Goal: Transaction & Acquisition: Purchase product/service

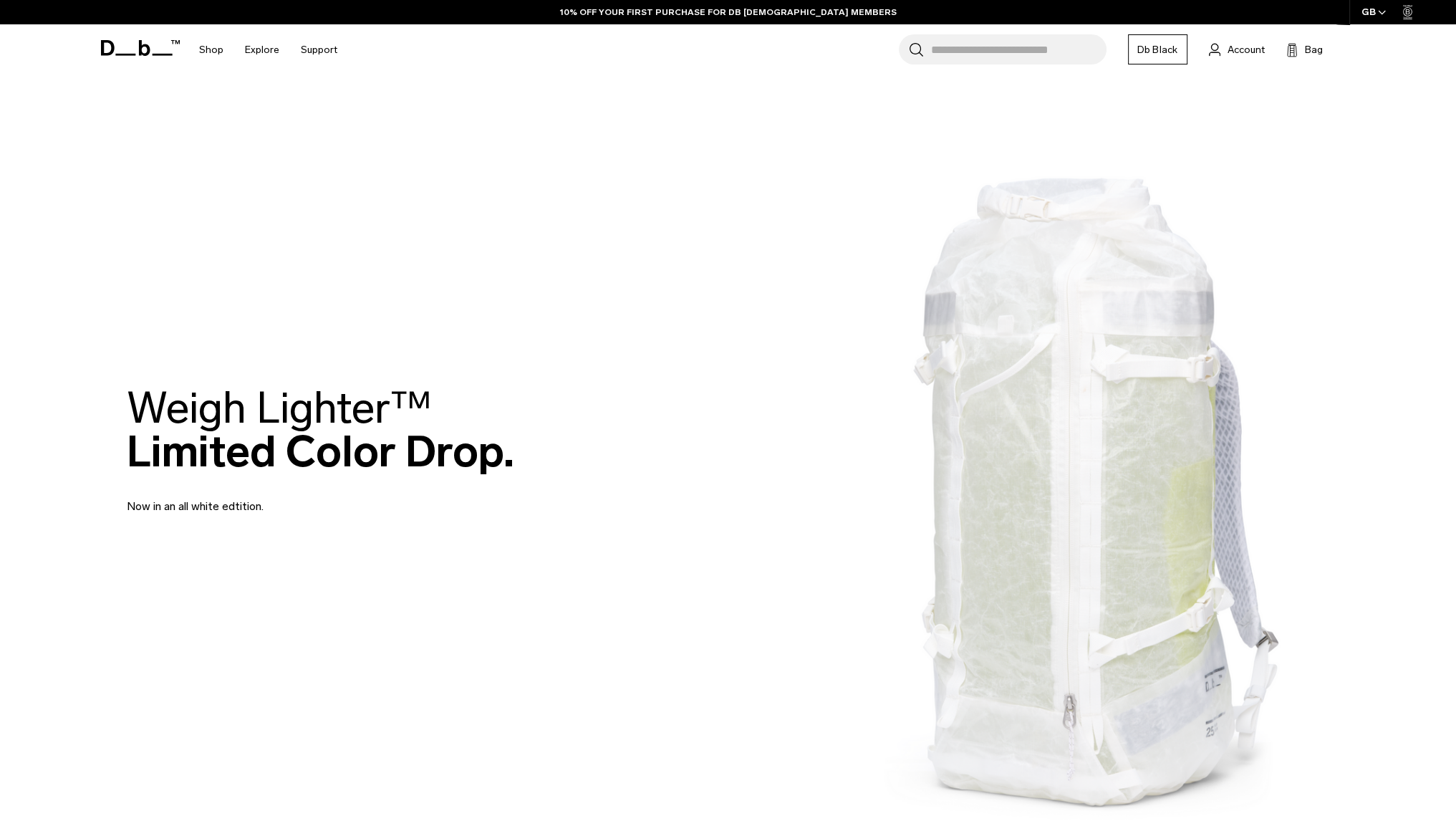
click at [1187, 439] on div "Weigh Lighter™  Limited Color Drop. Now in an all white edtition." at bounding box center [728, 451] width 1204 height 215
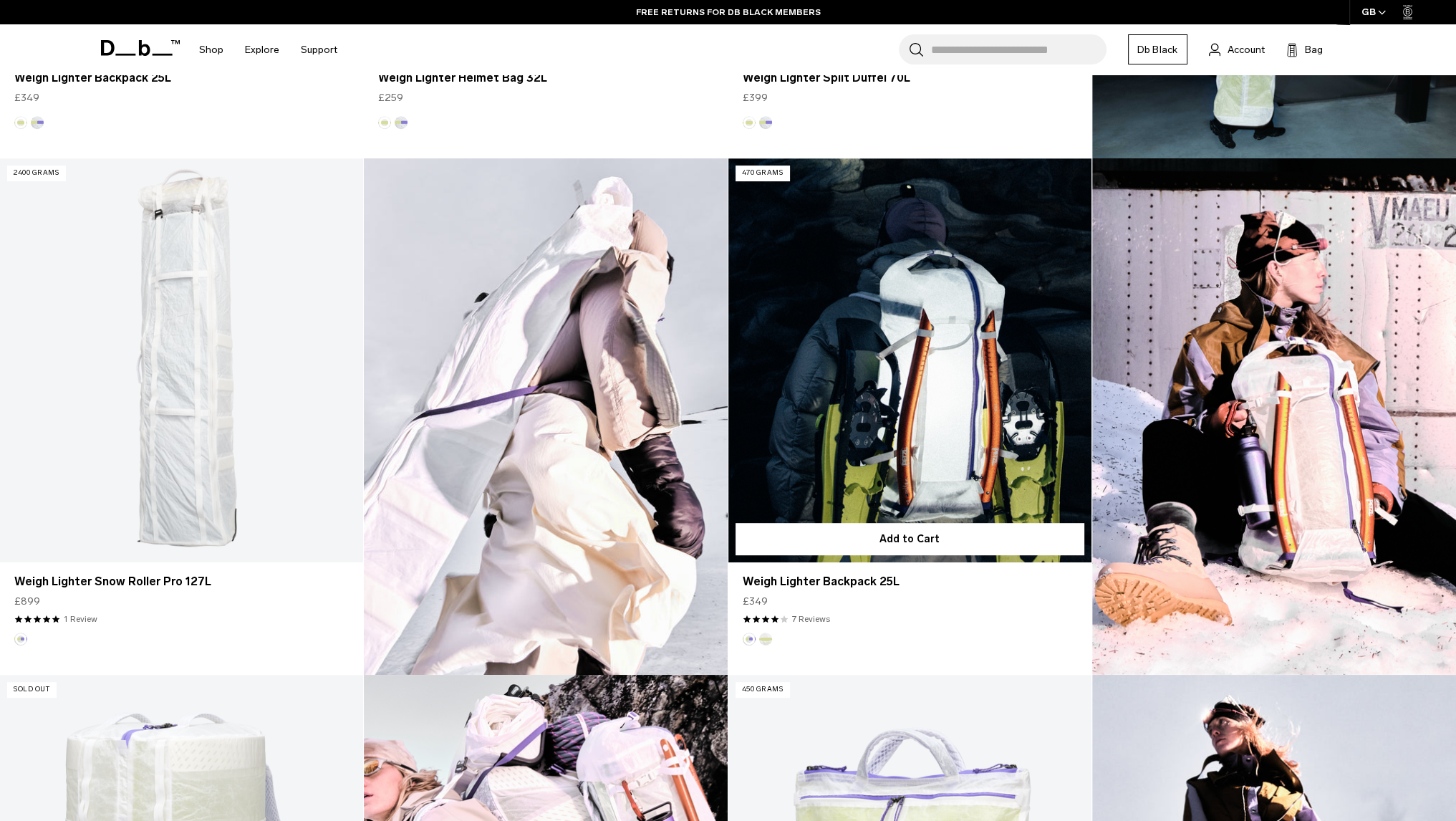
scroll to position [717, 0]
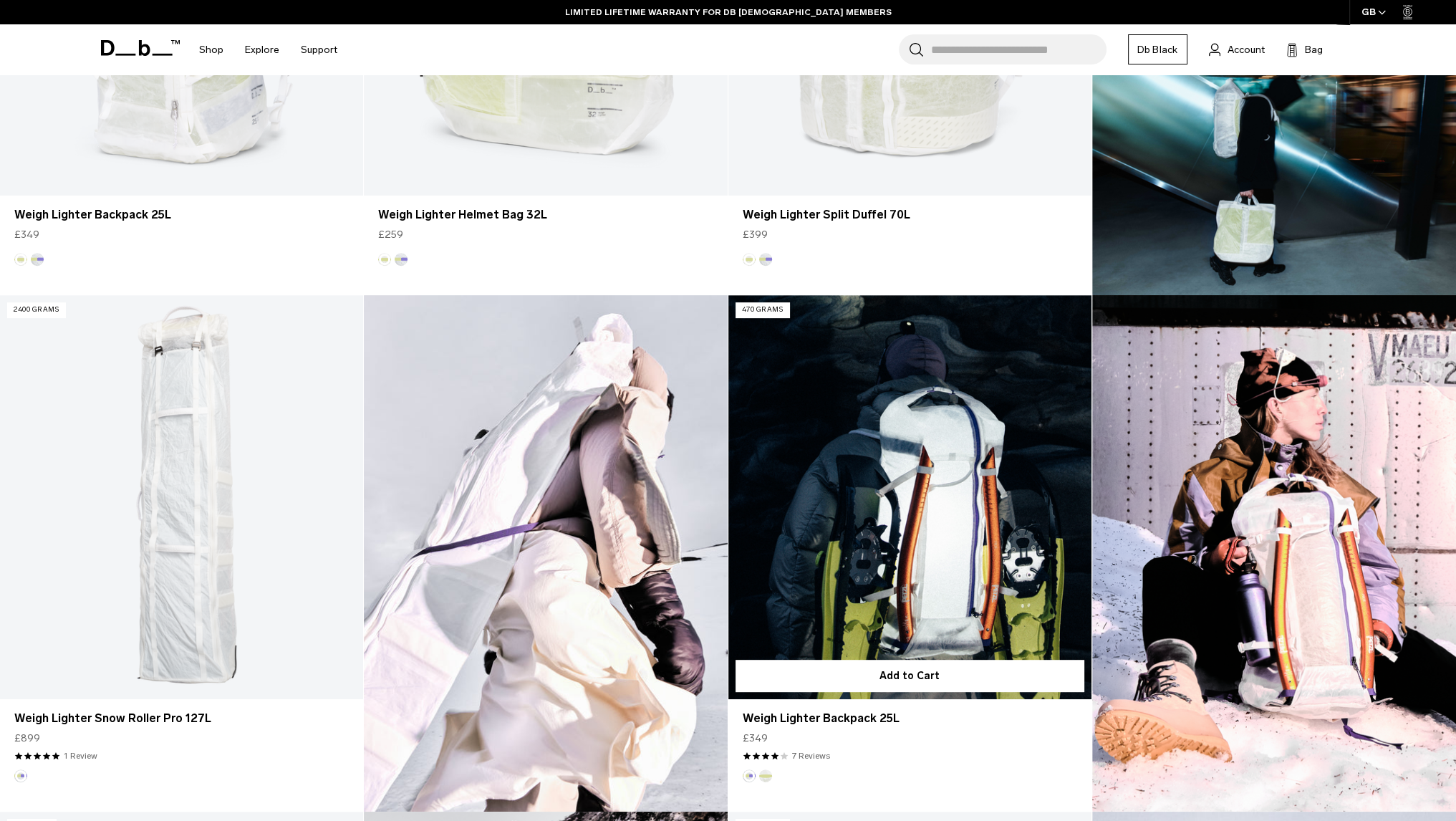
click at [899, 453] on link "Weigh Lighter Backpack 25L" at bounding box center [910, 497] width 363 height 404
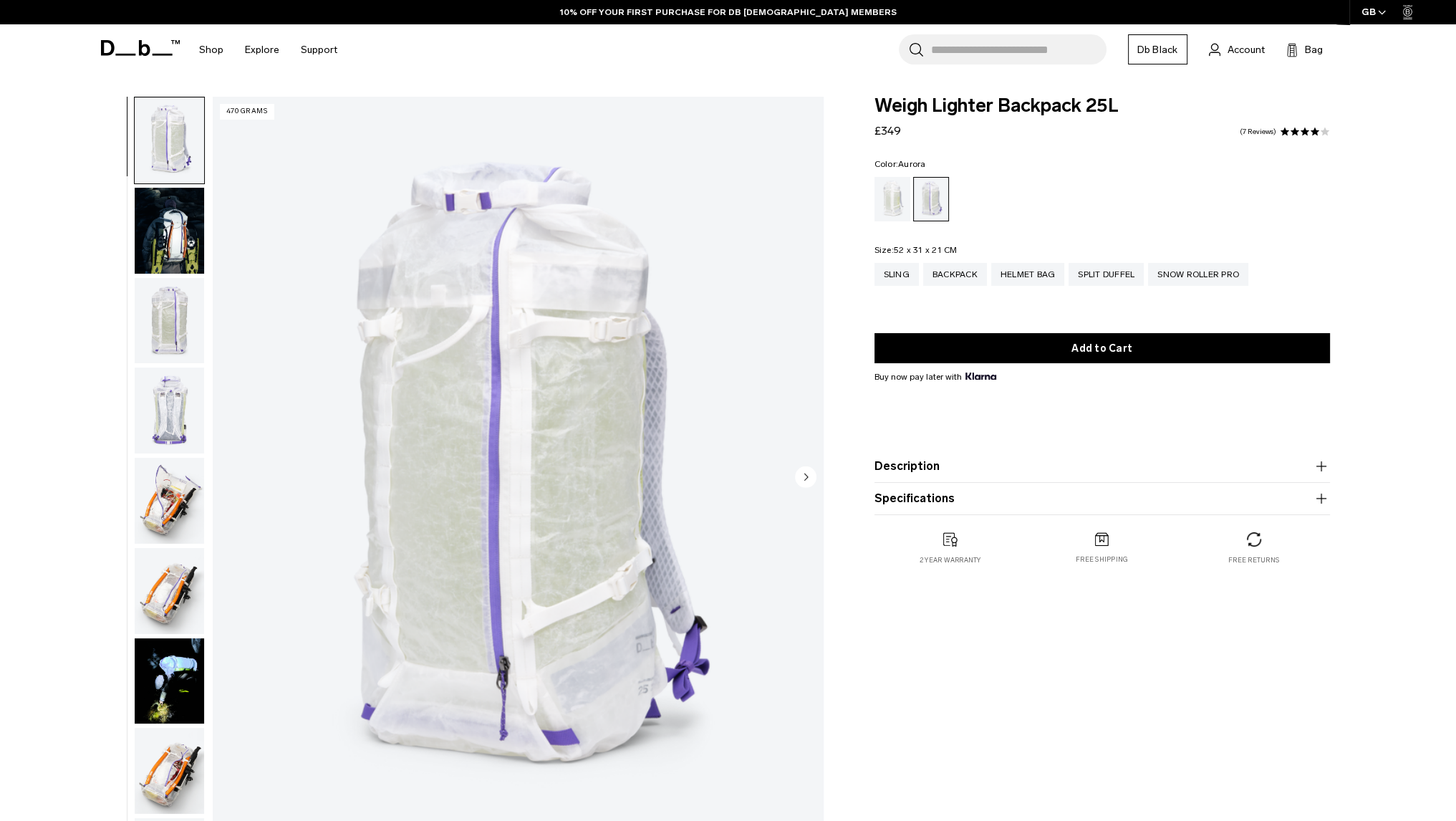
click at [181, 322] on img "button" at bounding box center [169, 321] width 69 height 86
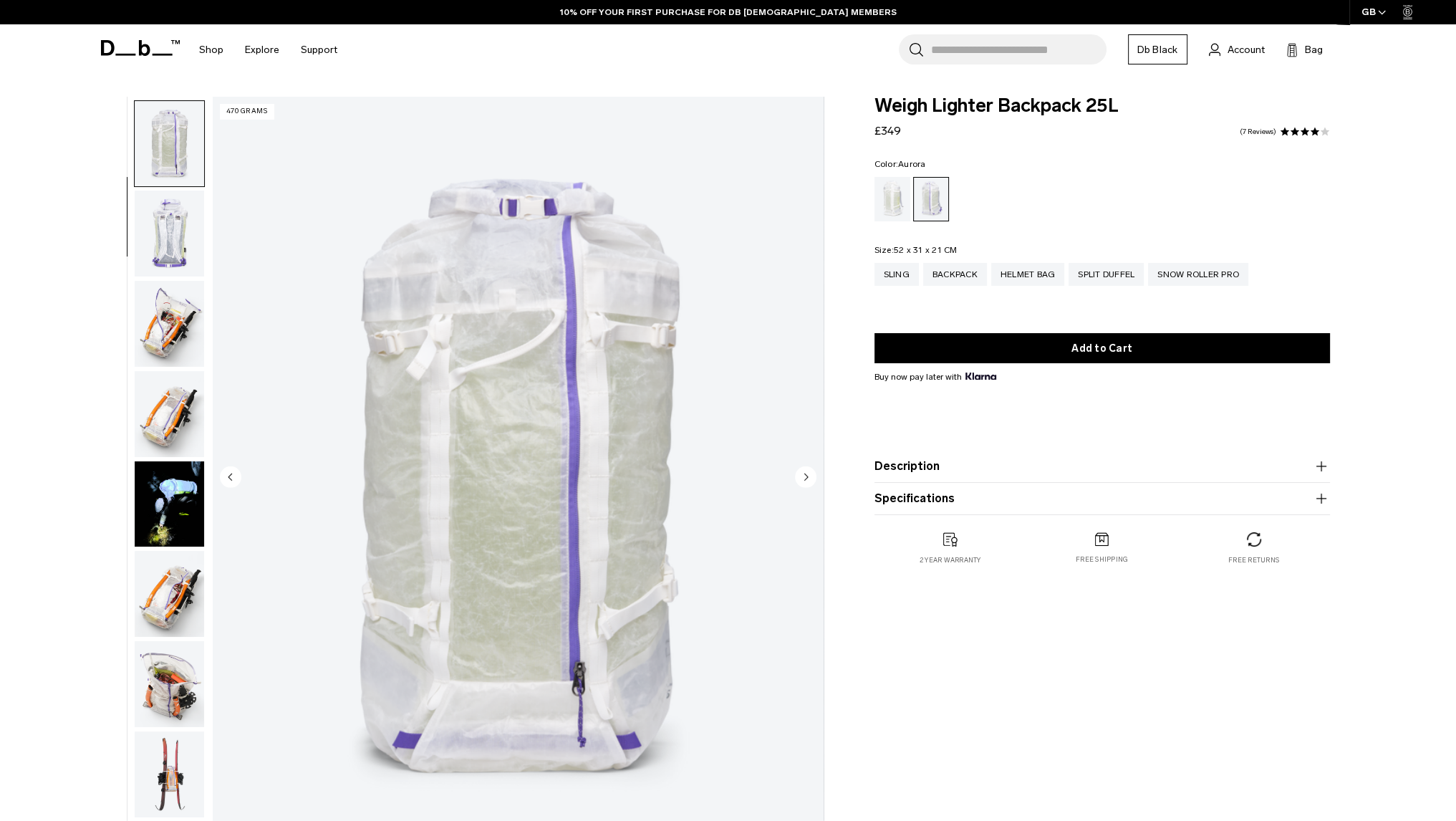
scroll to position [180, 0]
click at [177, 254] on img "button" at bounding box center [169, 230] width 69 height 86
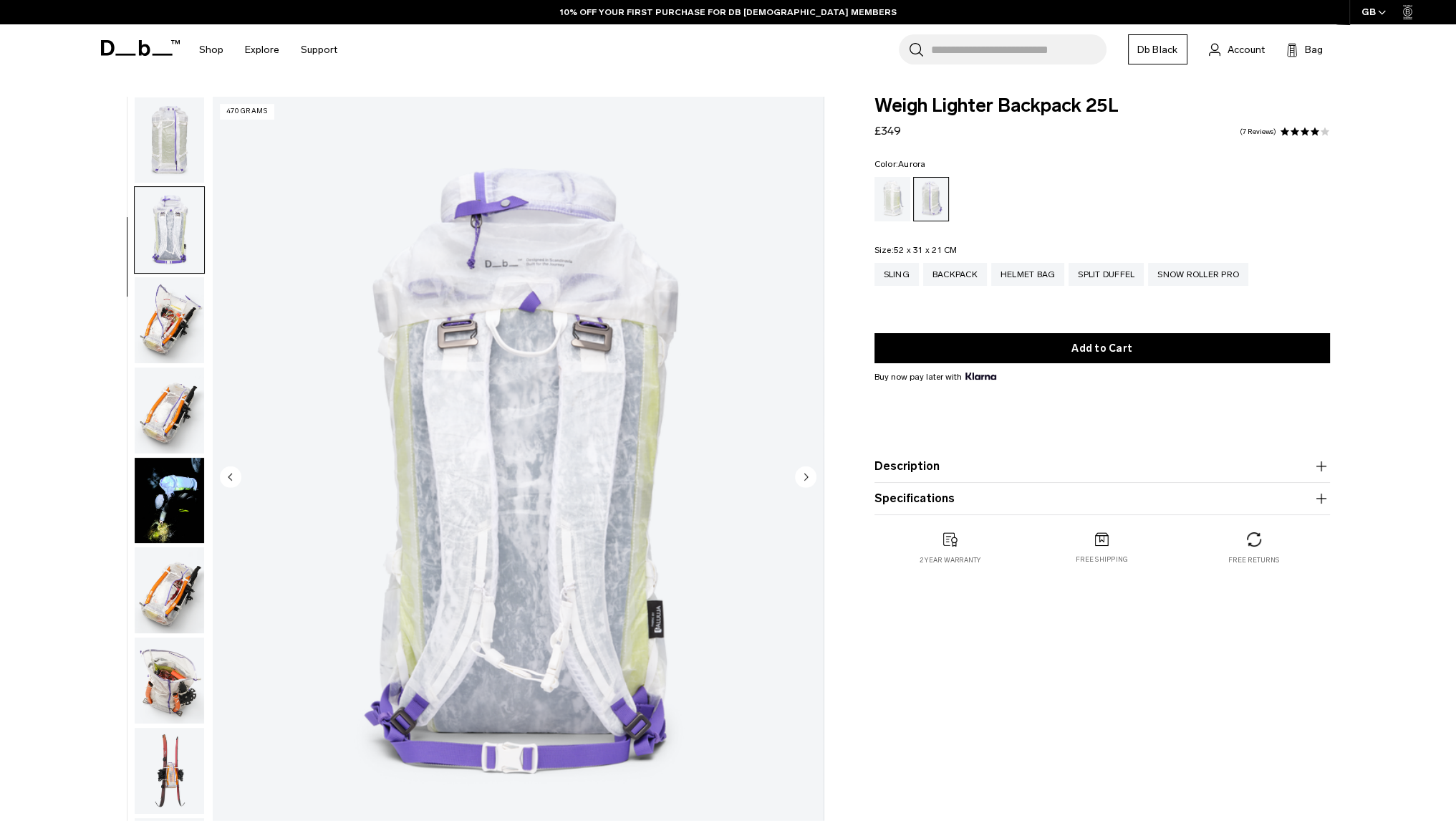
scroll to position [271, 0]
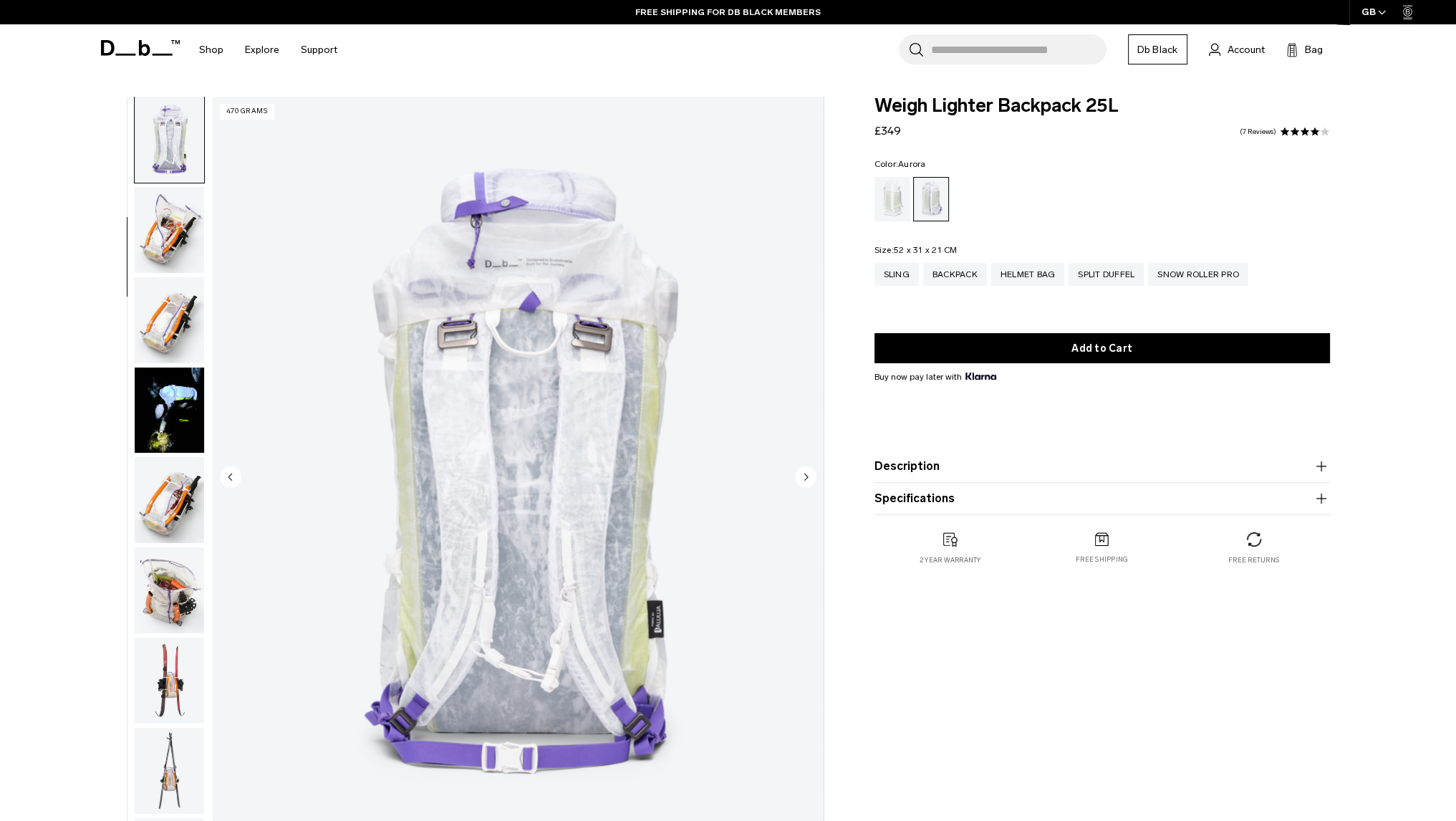
click at [574, 287] on img "4 / 18" at bounding box center [518, 478] width 611 height 763
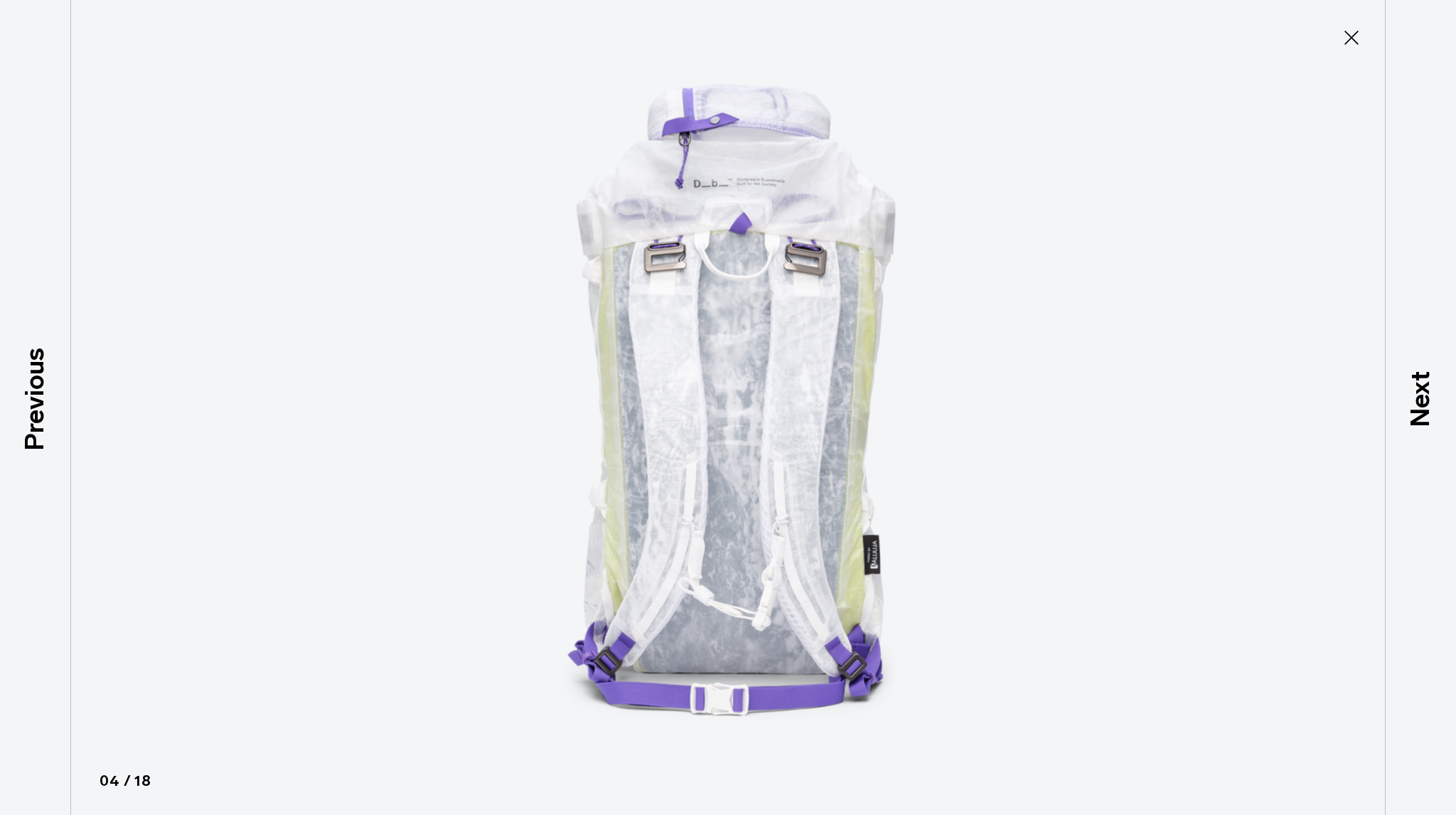
click at [745, 183] on img at bounding box center [728, 407] width 640 height 815
click at [1364, 39] on button "Close" at bounding box center [1351, 38] width 47 height 30
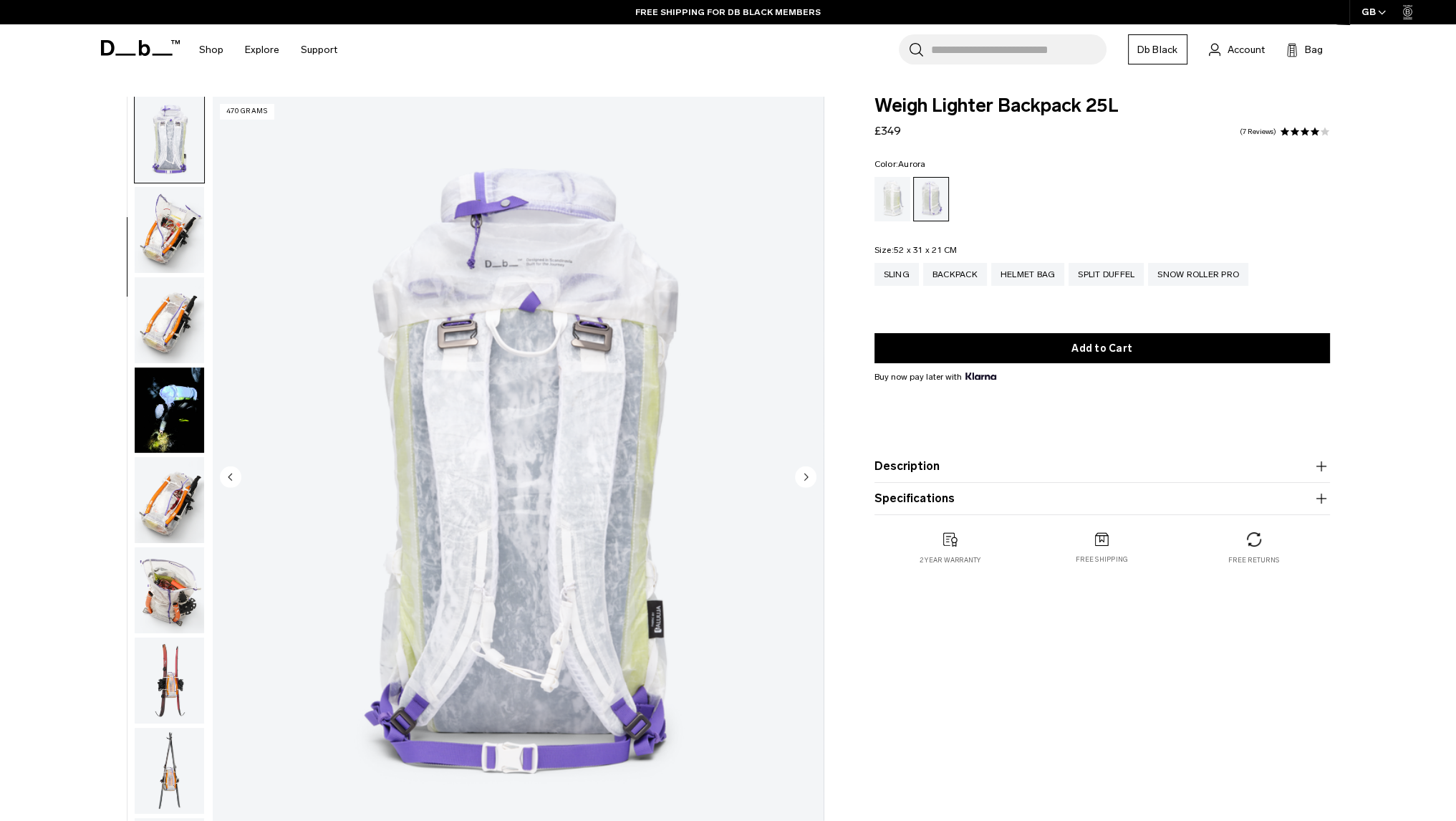
click at [186, 511] on img "button" at bounding box center [169, 500] width 69 height 86
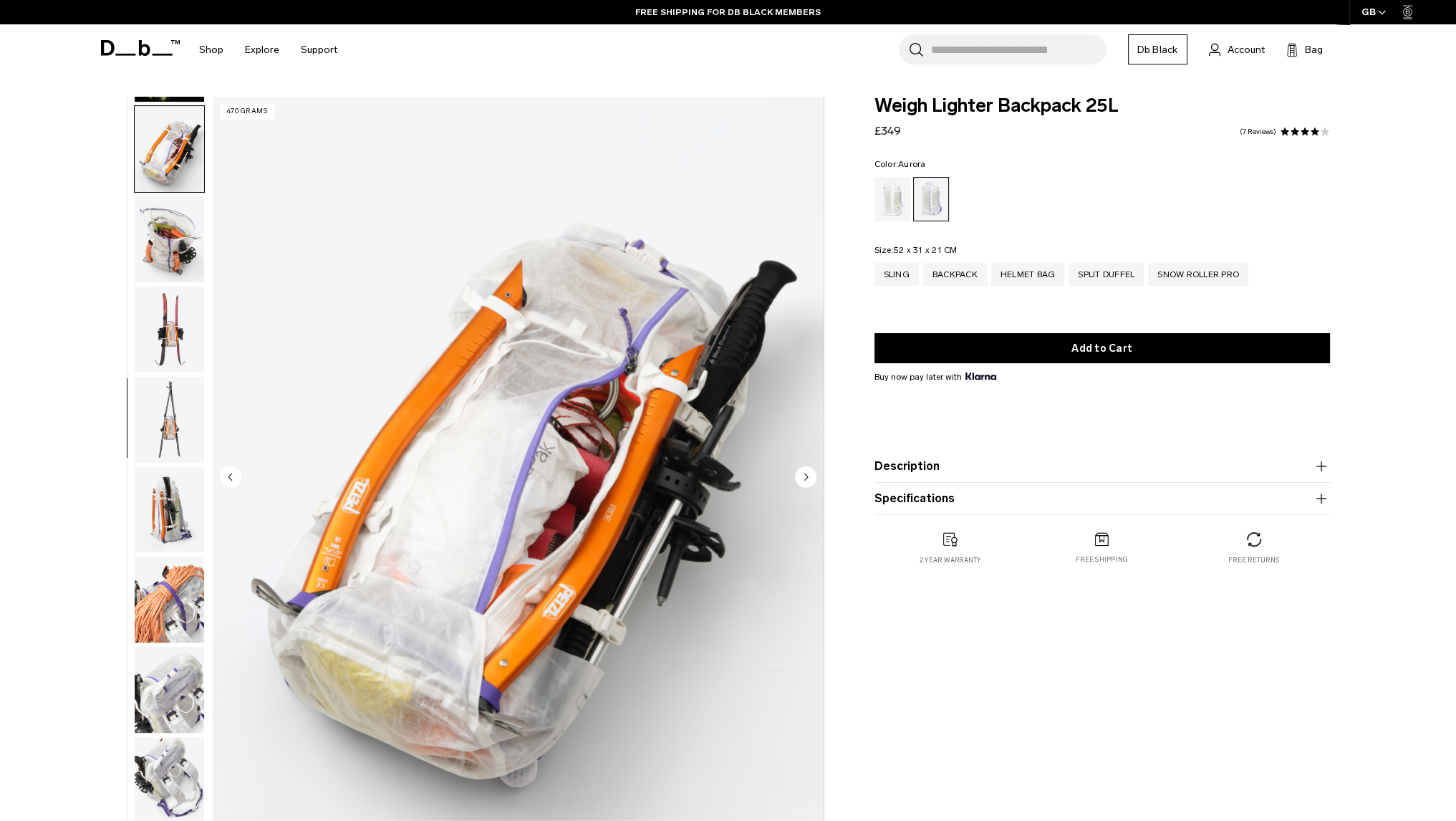
scroll to position [631, 0]
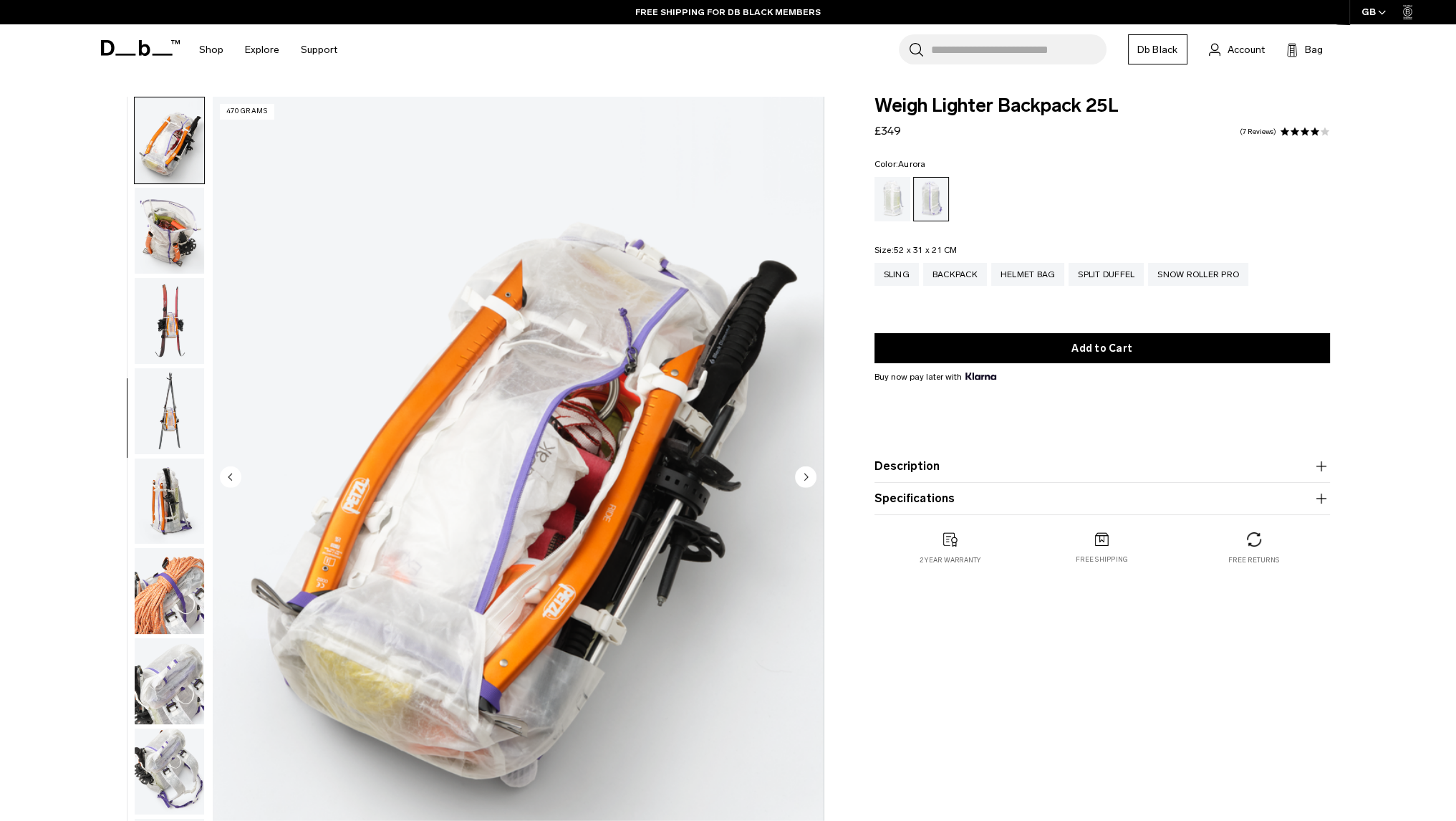
click at [169, 572] on img "button" at bounding box center [169, 591] width 69 height 86
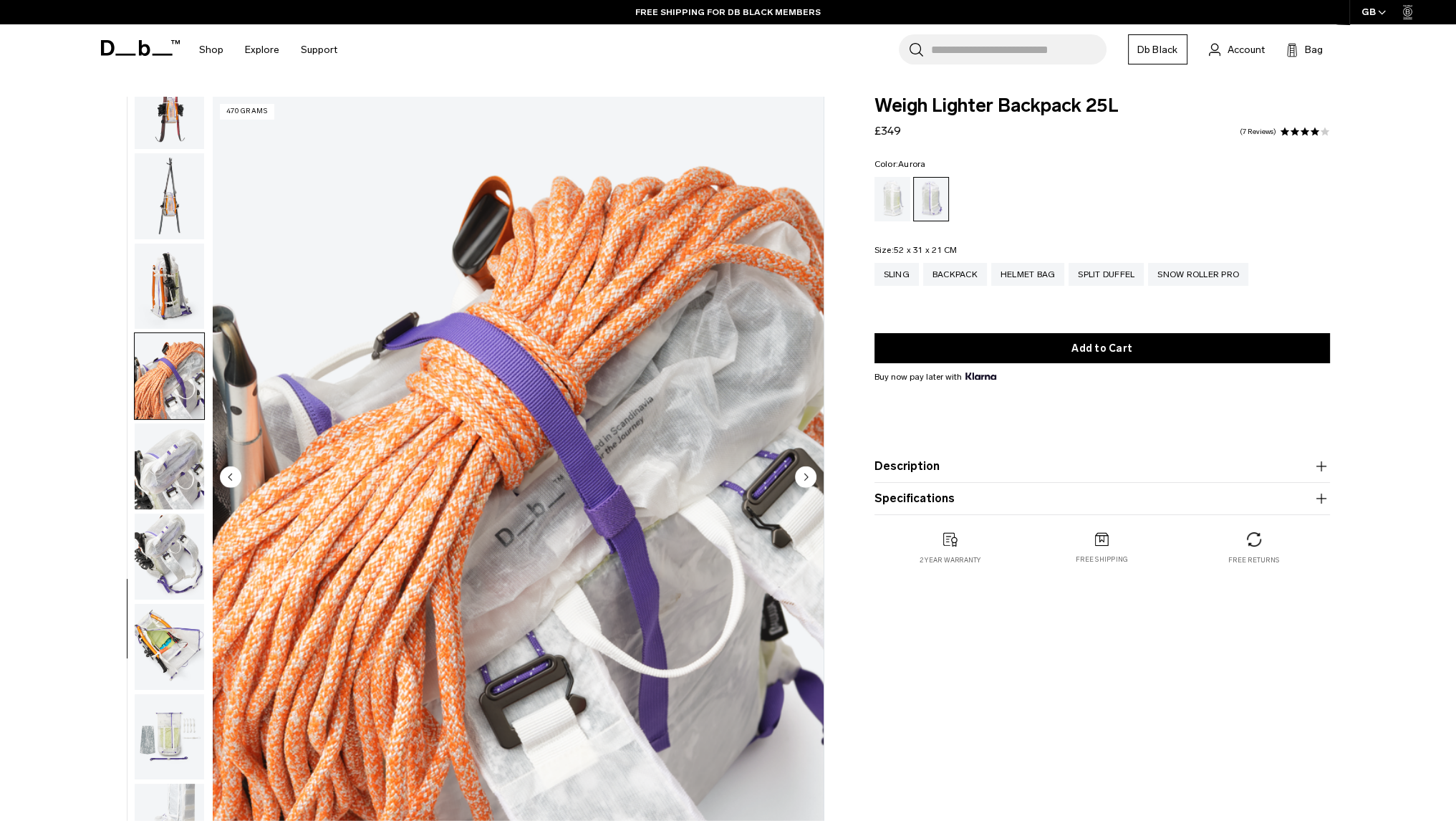
scroll to position [857, 0]
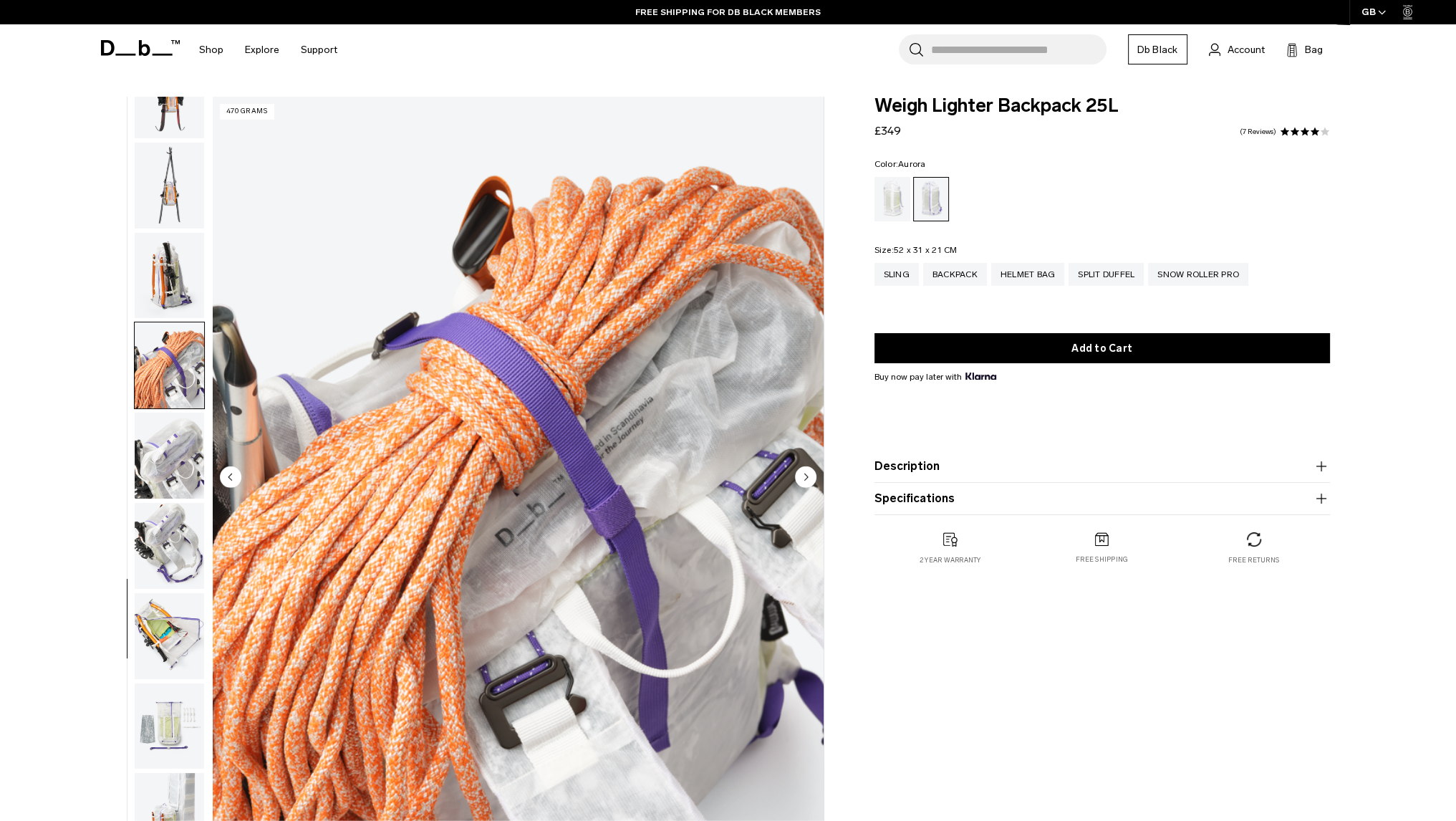
click at [165, 433] on img "button" at bounding box center [169, 455] width 69 height 86
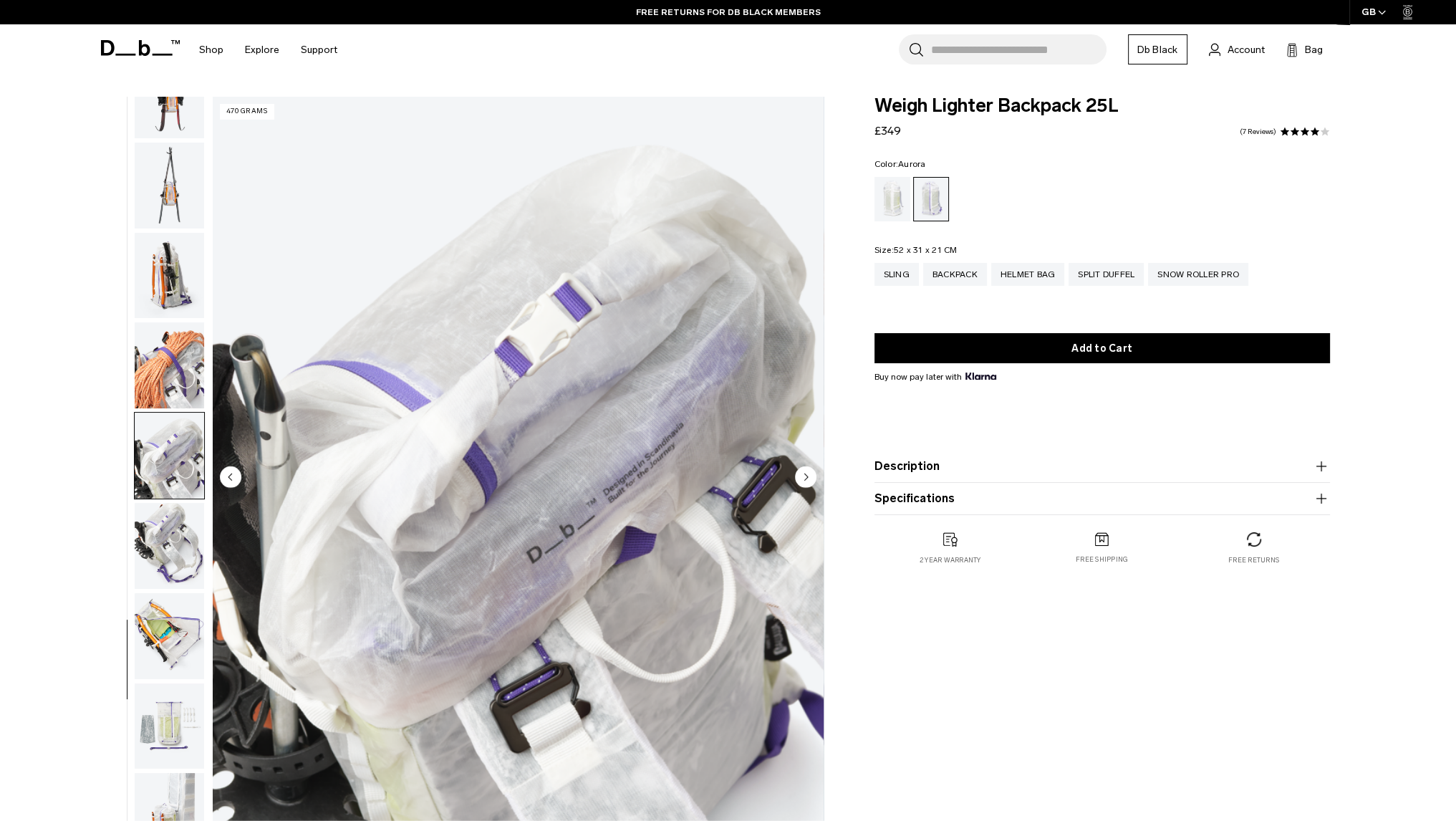
click at [167, 537] on img "button" at bounding box center [169, 546] width 69 height 86
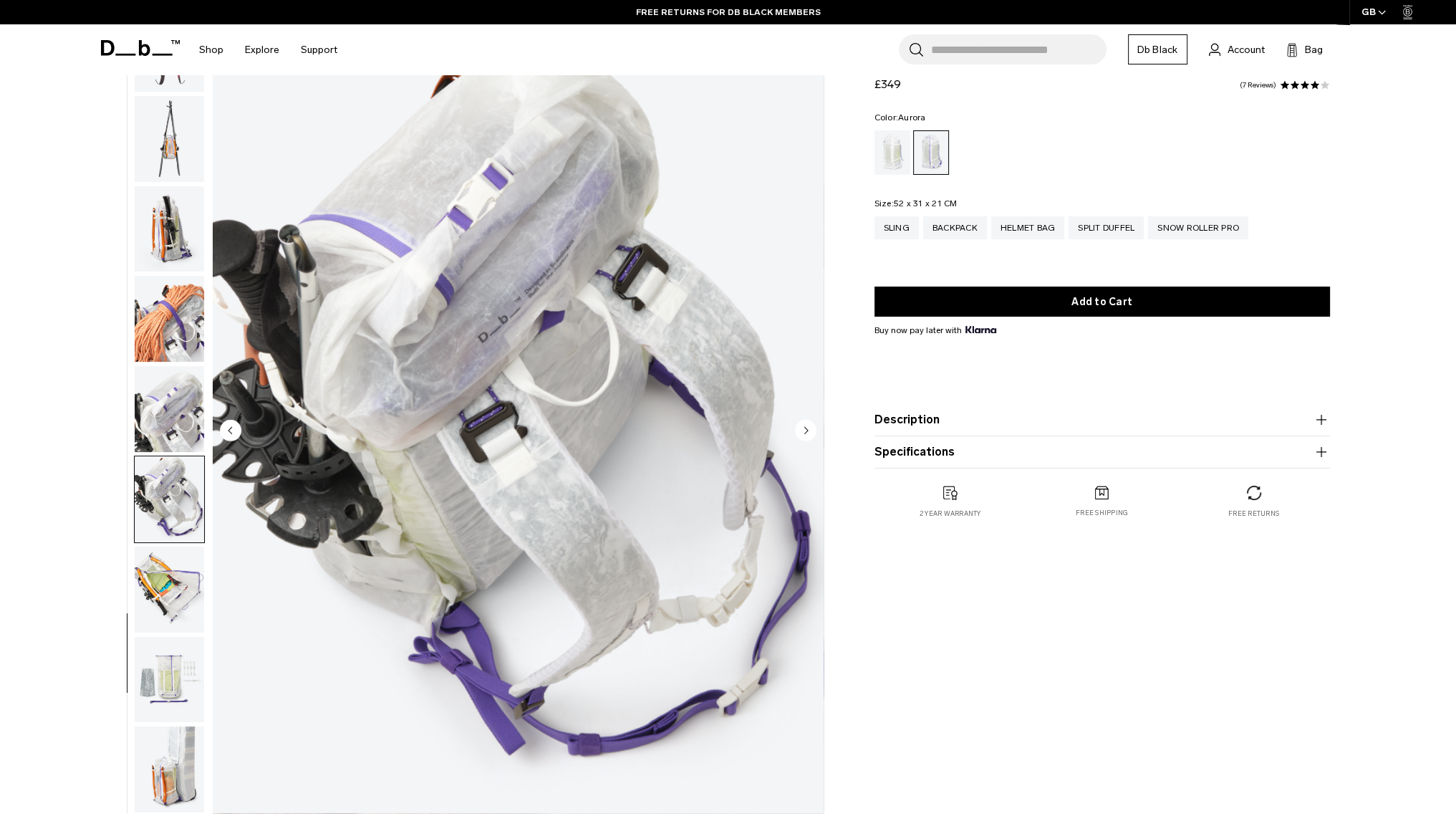
scroll to position [71, 0]
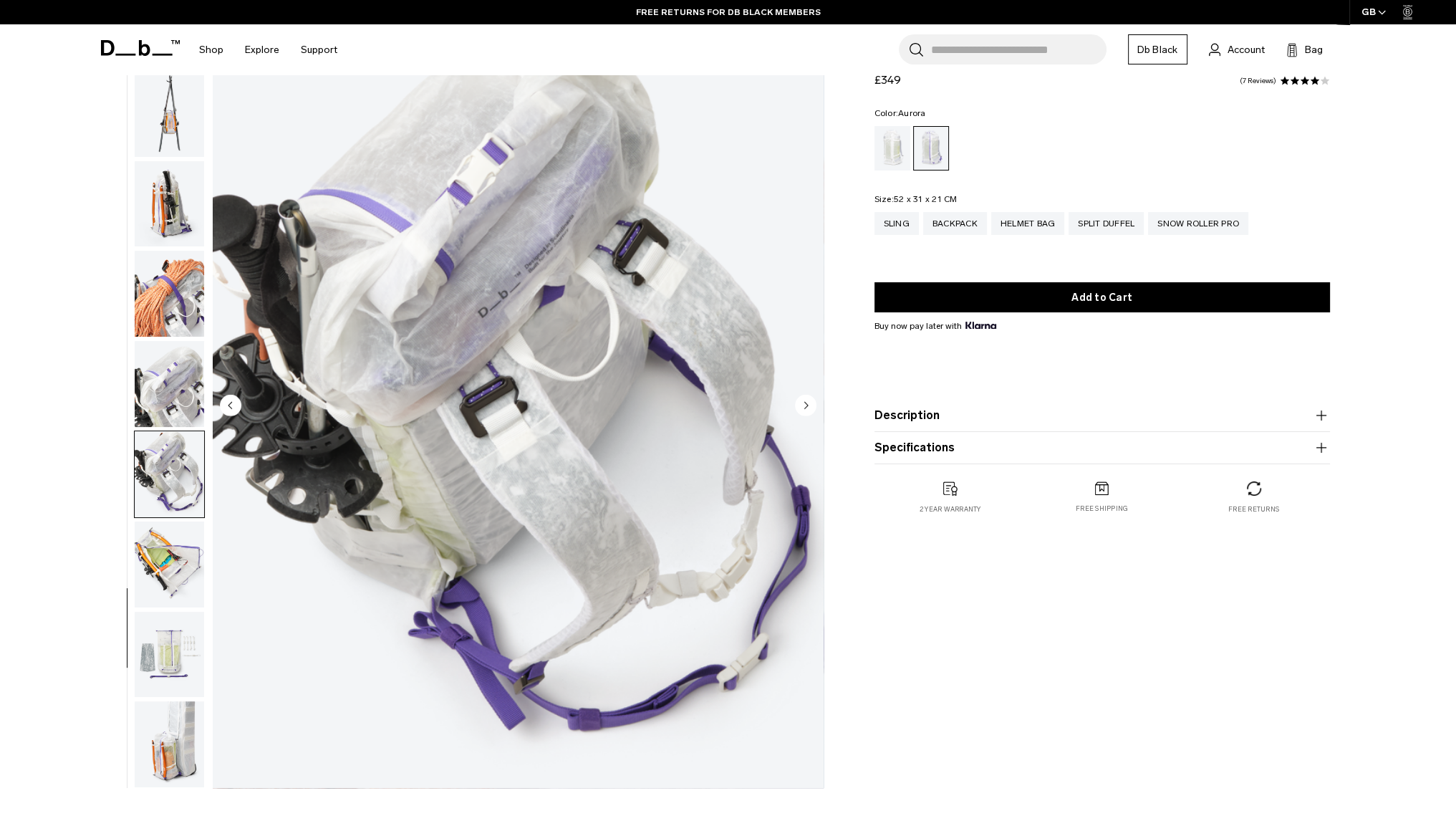
click at [169, 588] on img "button" at bounding box center [169, 565] width 69 height 86
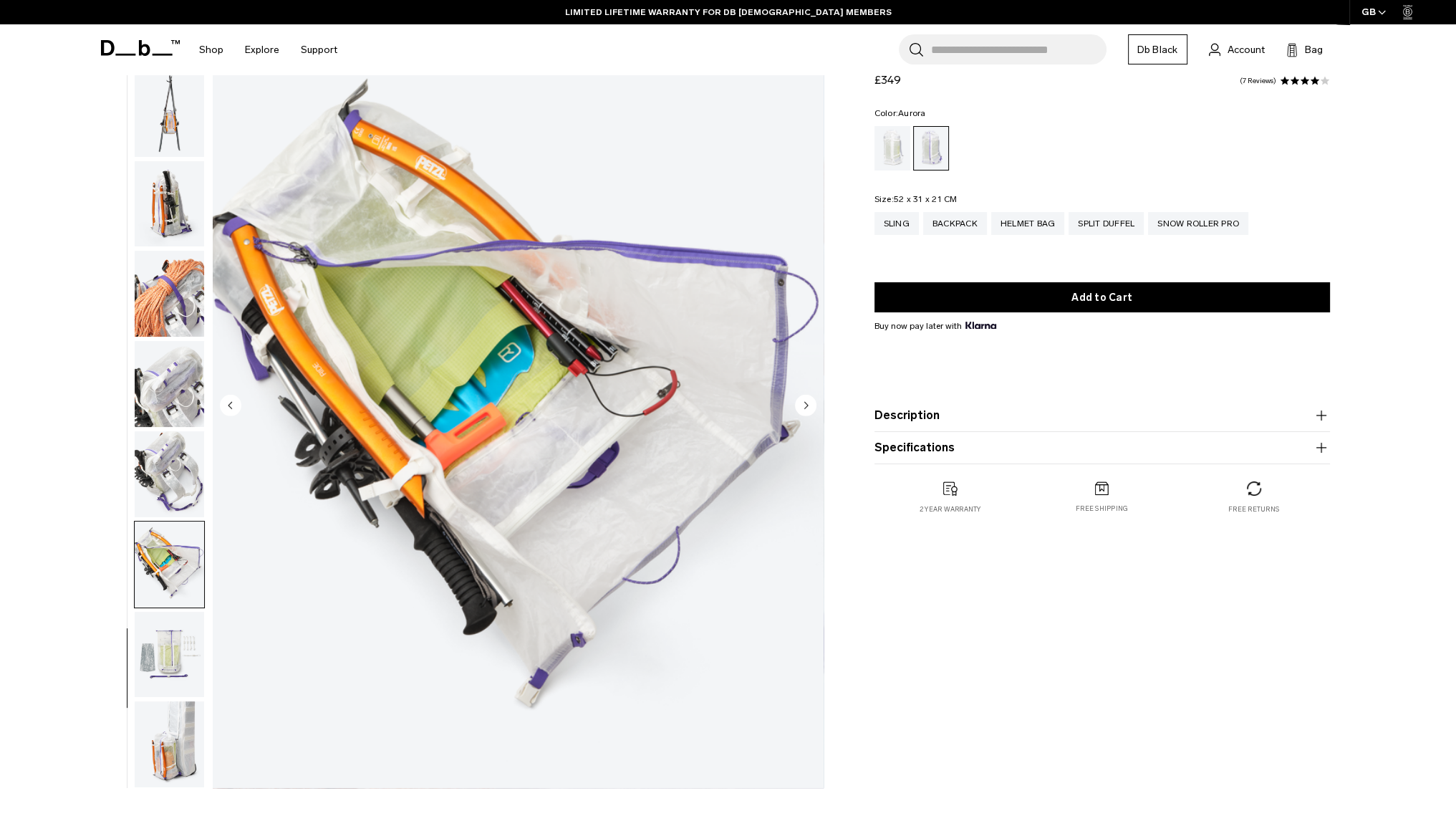
click at [157, 631] on img "button" at bounding box center [169, 655] width 69 height 86
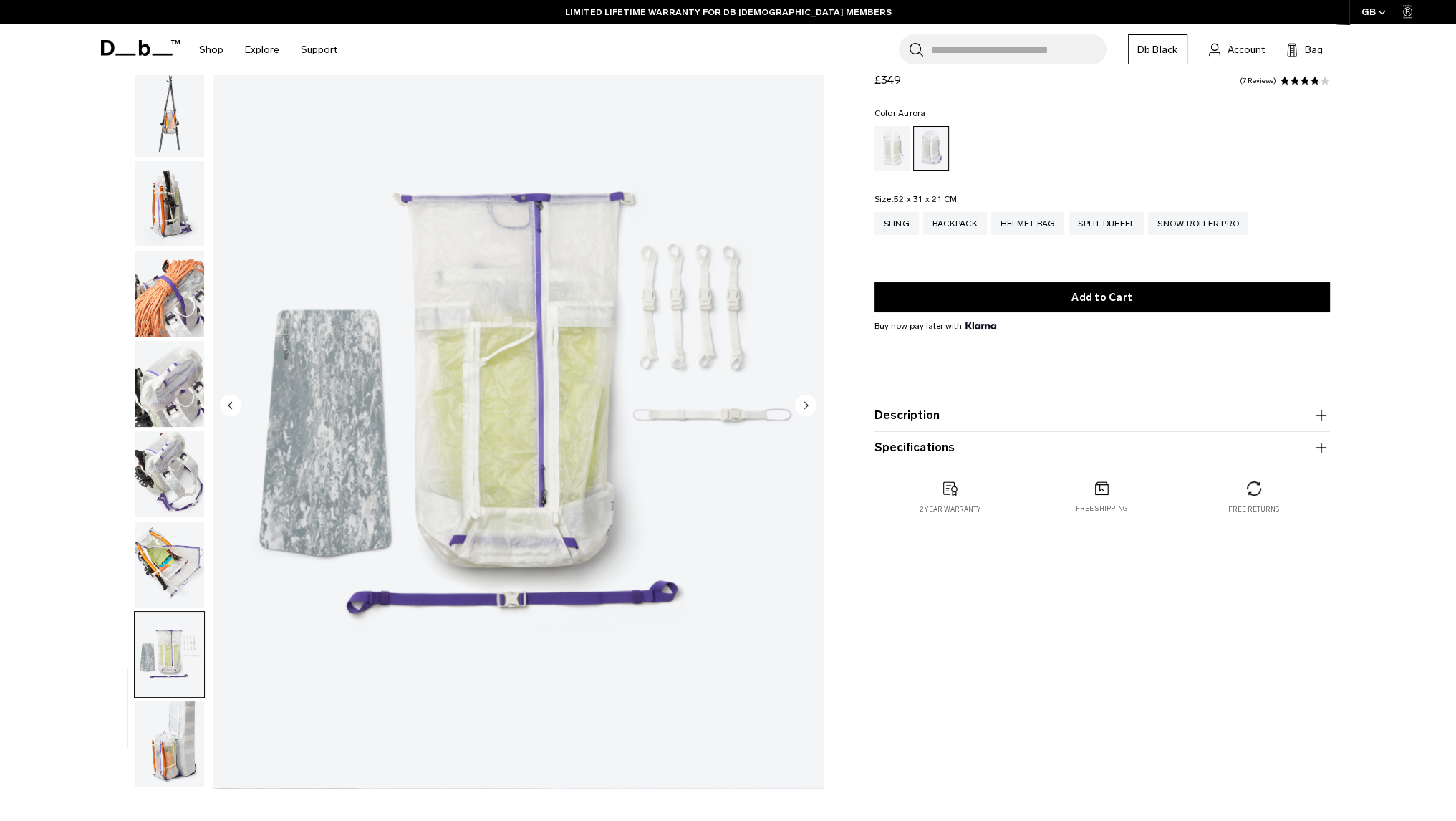
click at [171, 771] on img "button" at bounding box center [169, 744] width 69 height 86
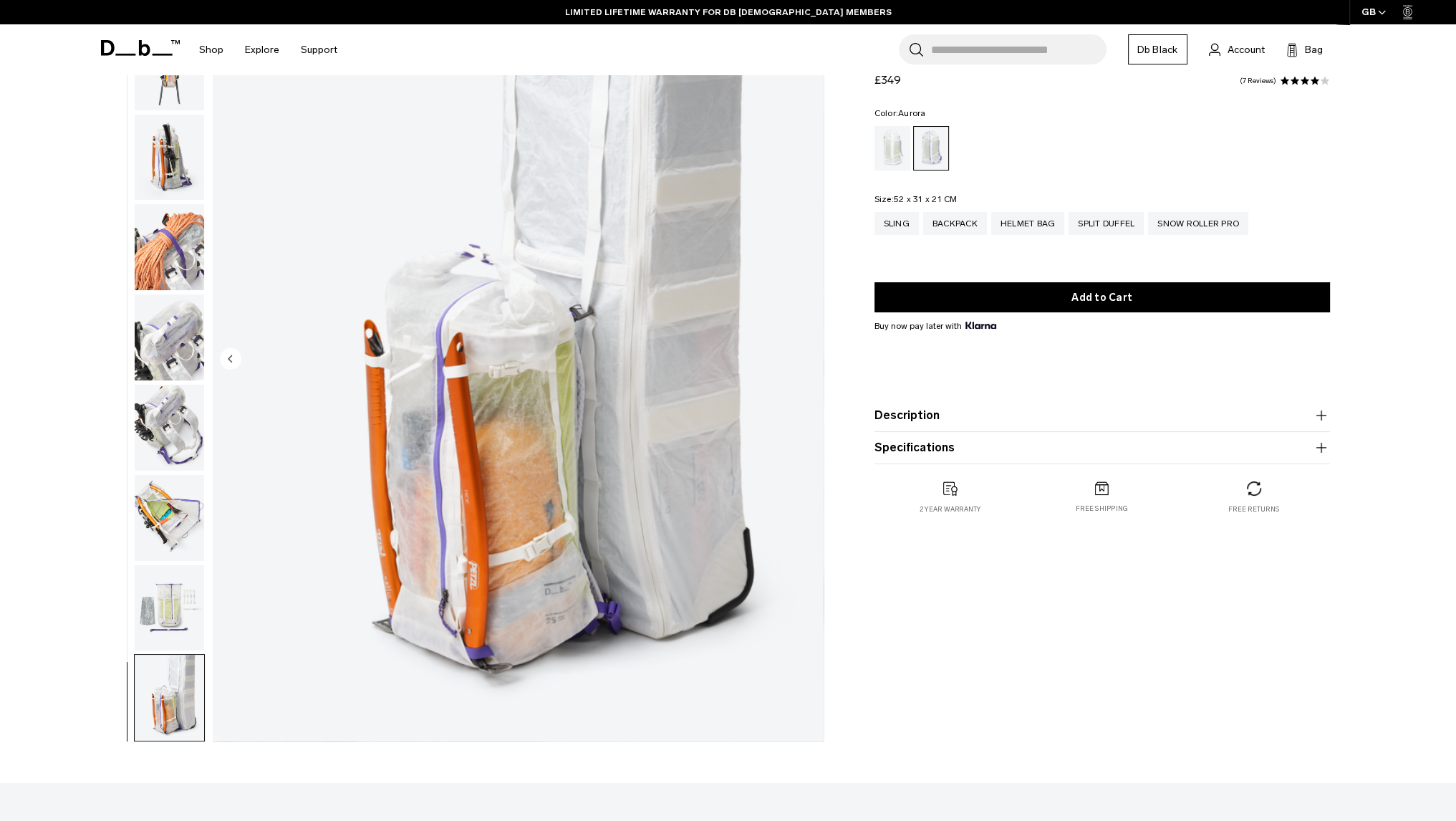
scroll to position [144, 0]
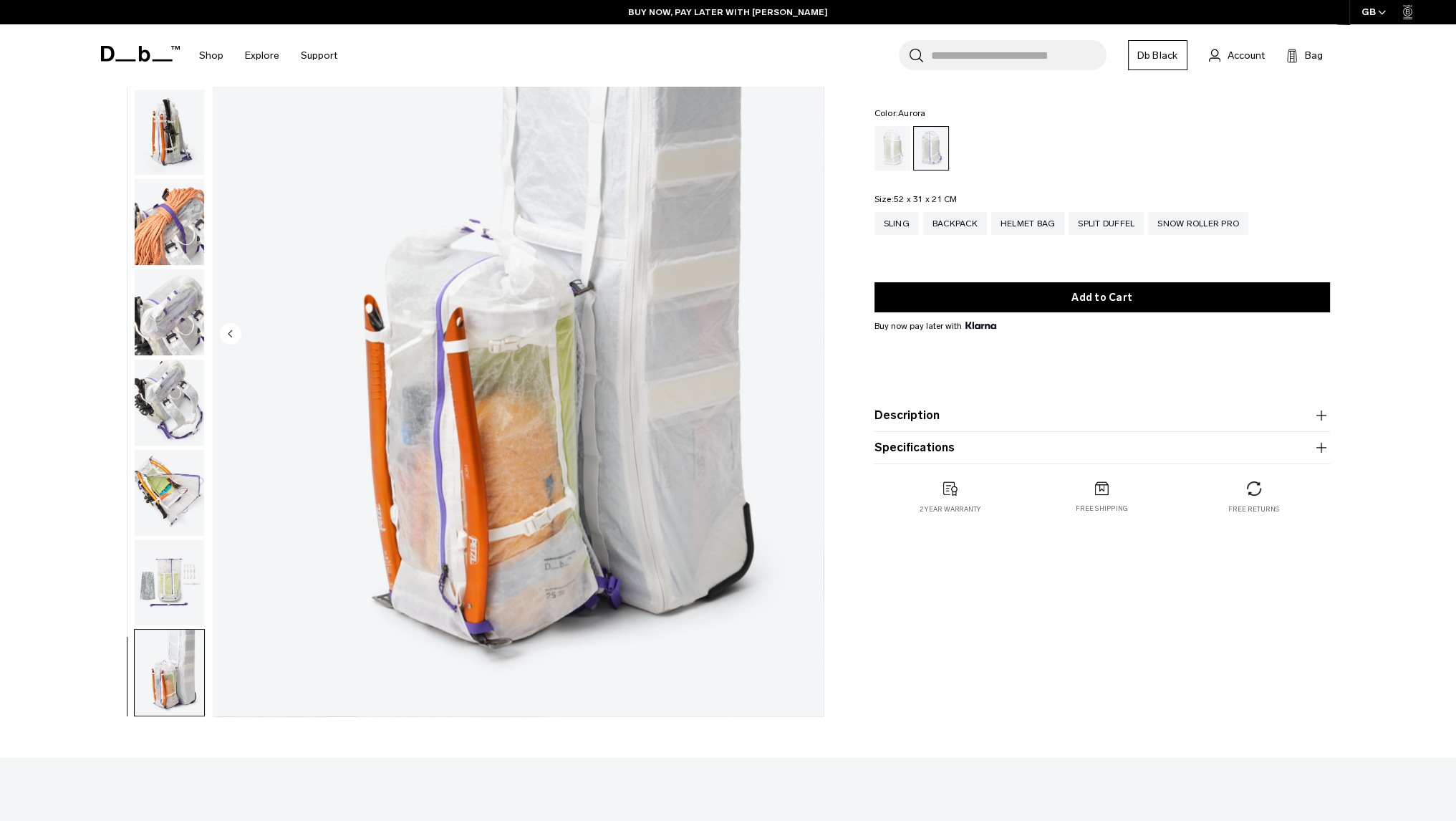
click at [146, 549] on img "button" at bounding box center [169, 583] width 69 height 86
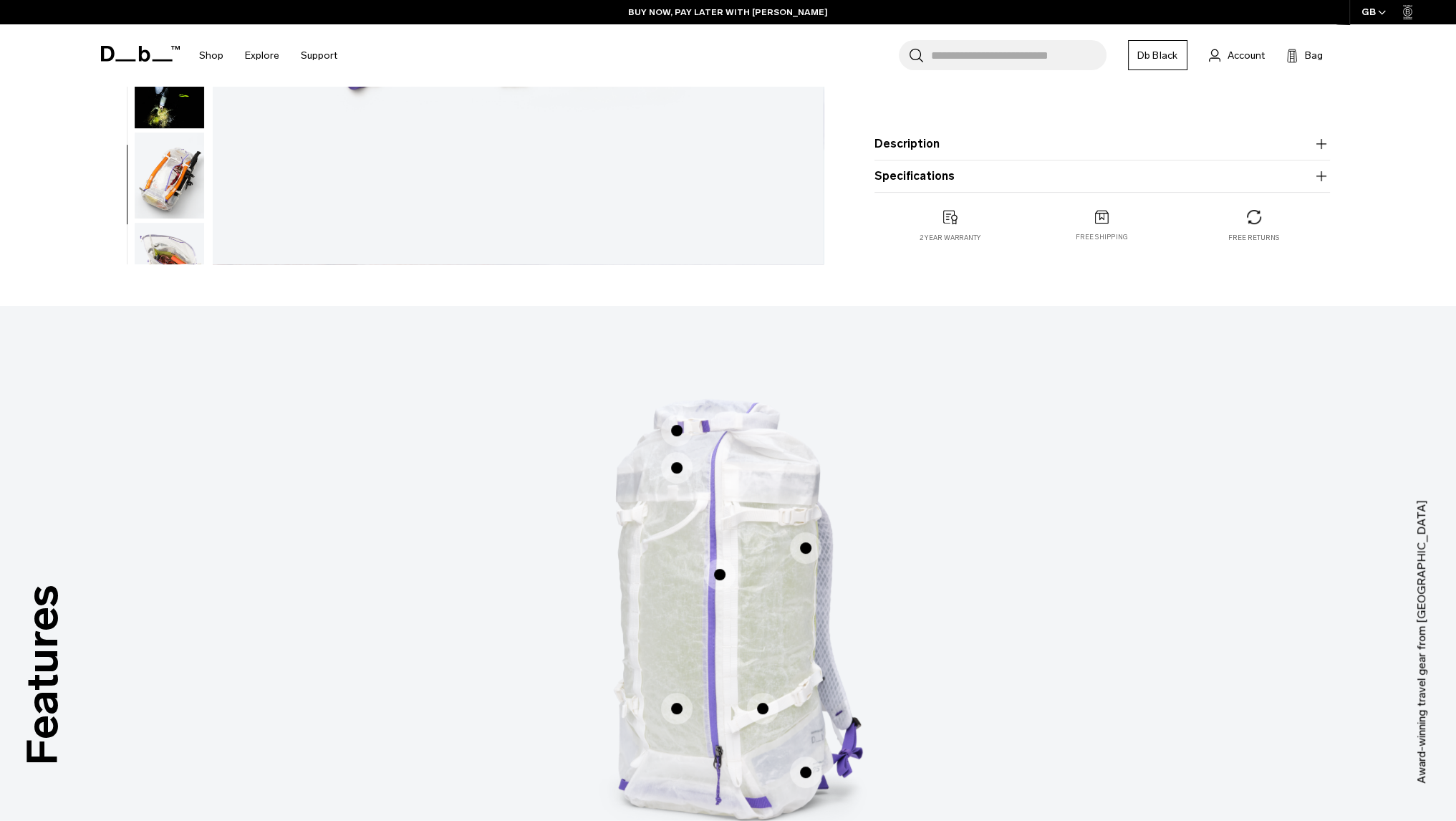
scroll to position [860, 0]
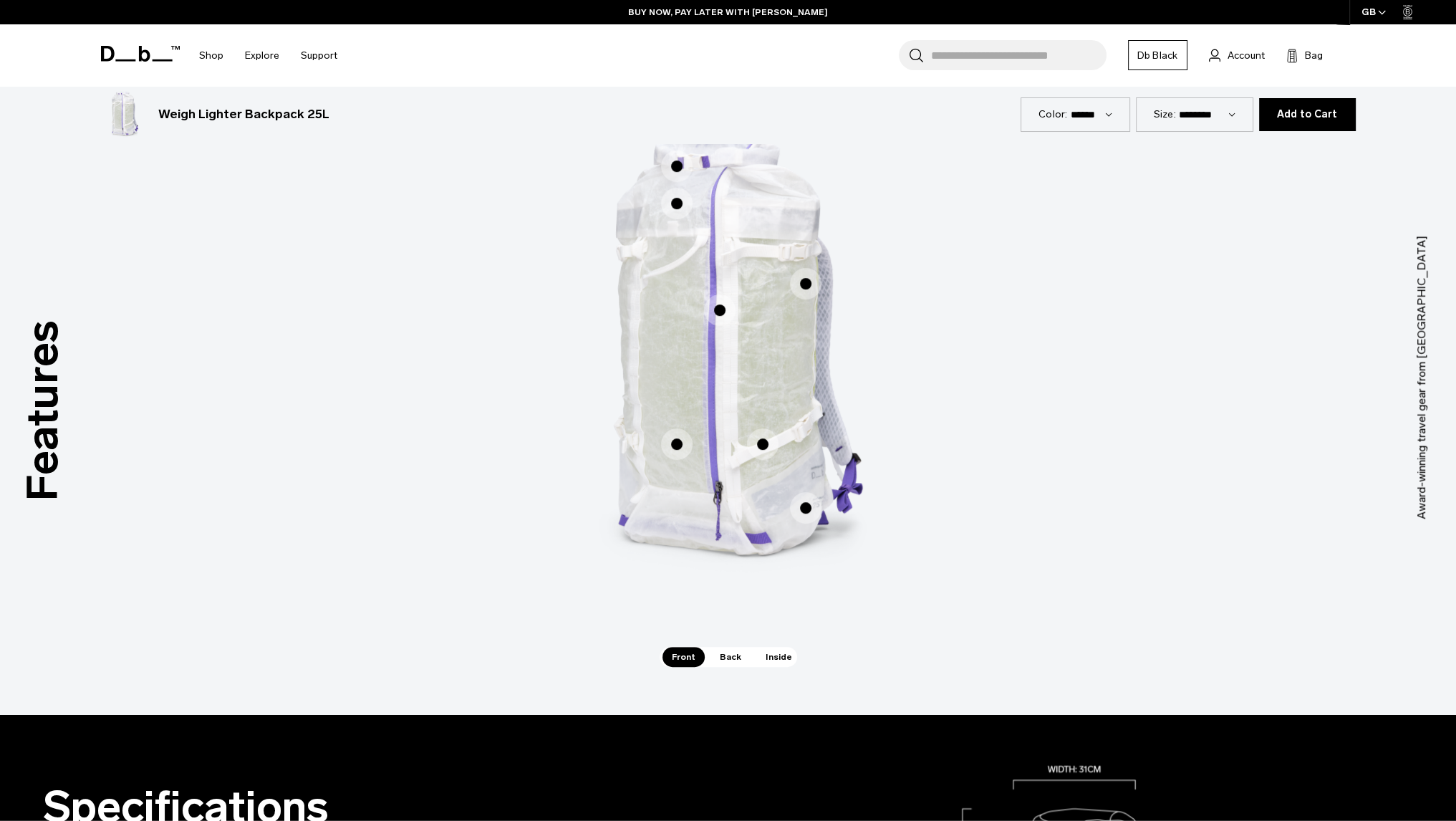
click at [669, 432] on span "1 / 3" at bounding box center [676, 444] width 32 height 32
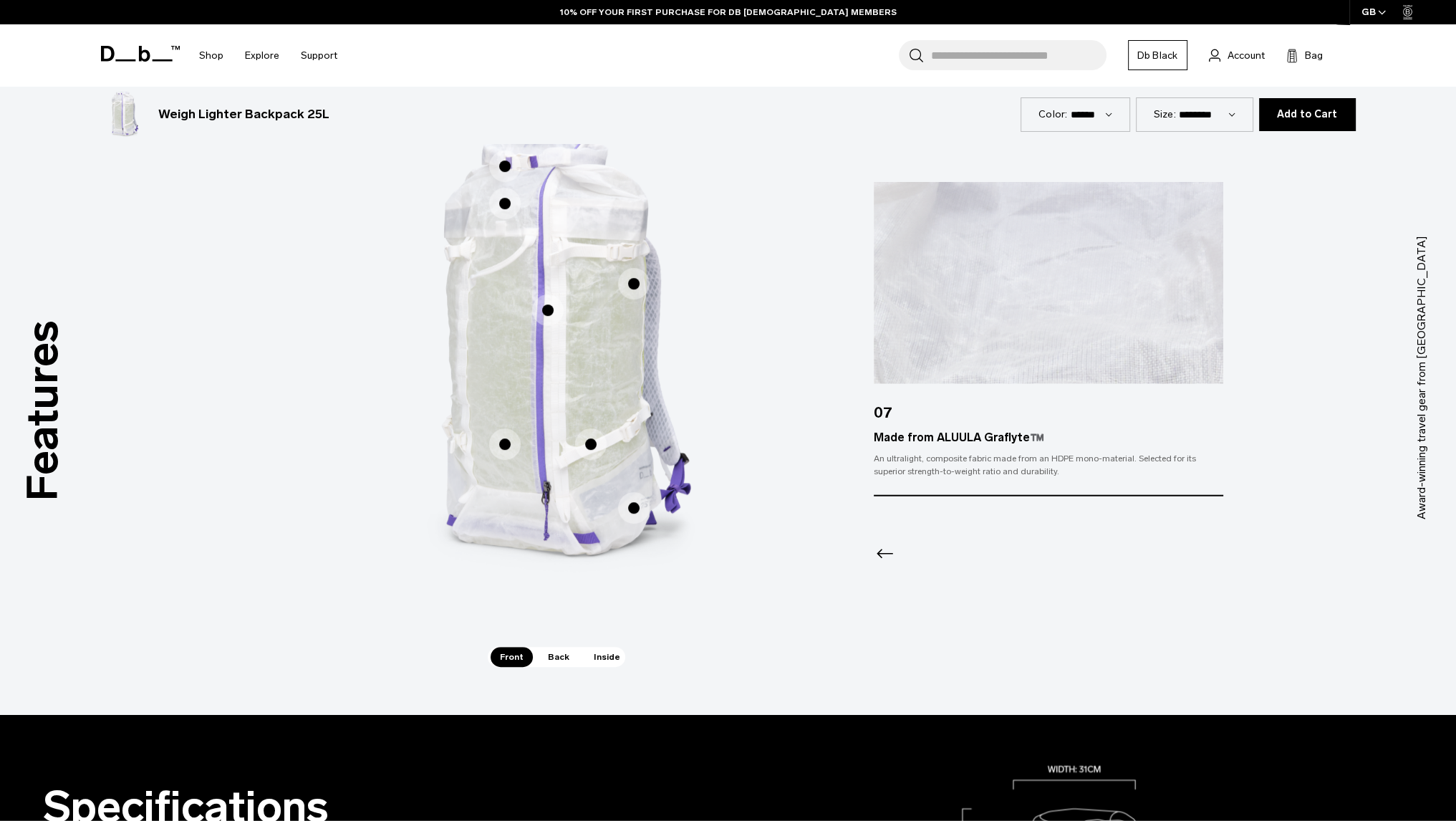
click at [636, 513] on span "1 / 3" at bounding box center [634, 508] width 32 height 32
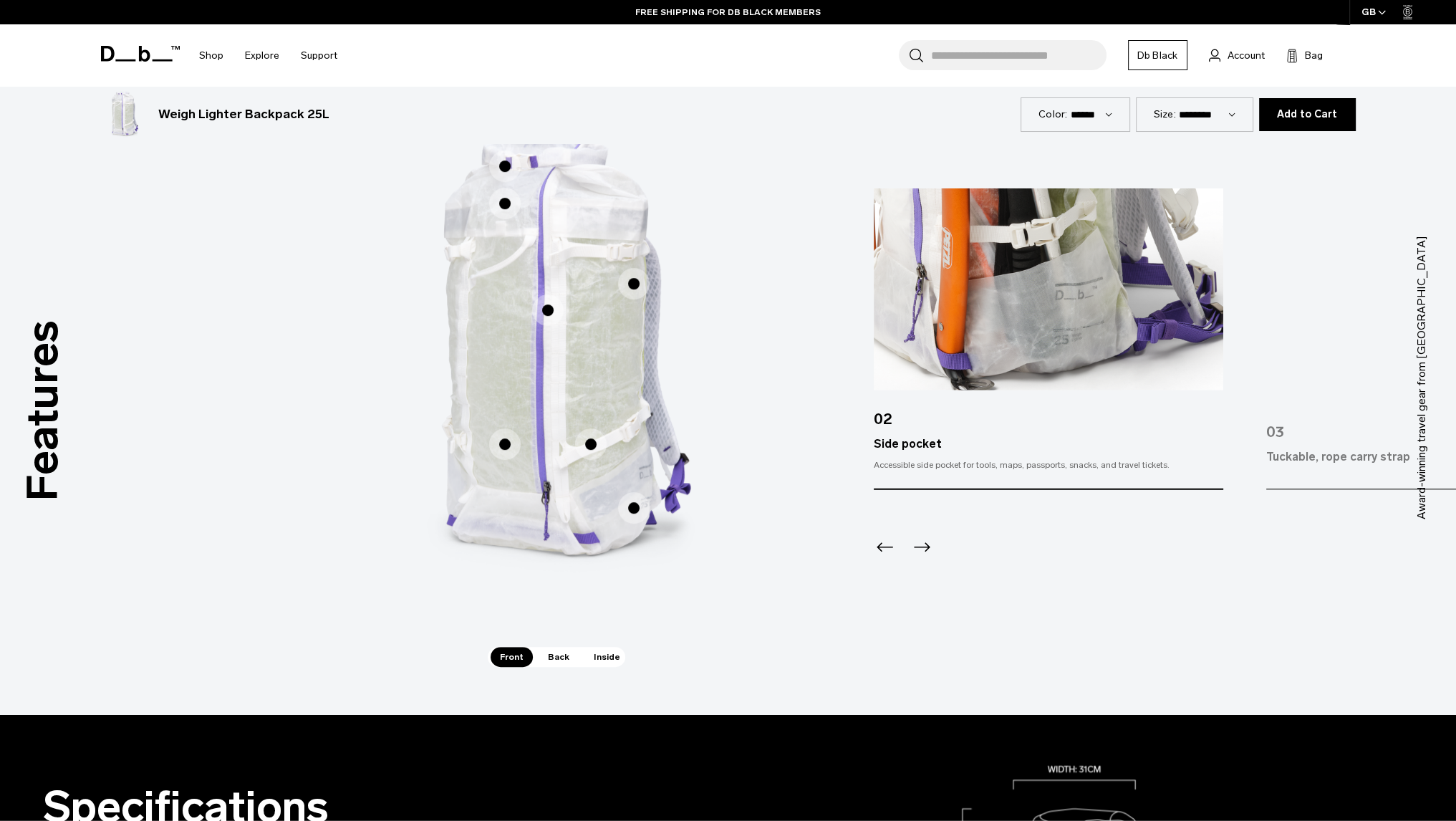
click at [592, 444] on span "1 / 3" at bounding box center [591, 444] width 32 height 32
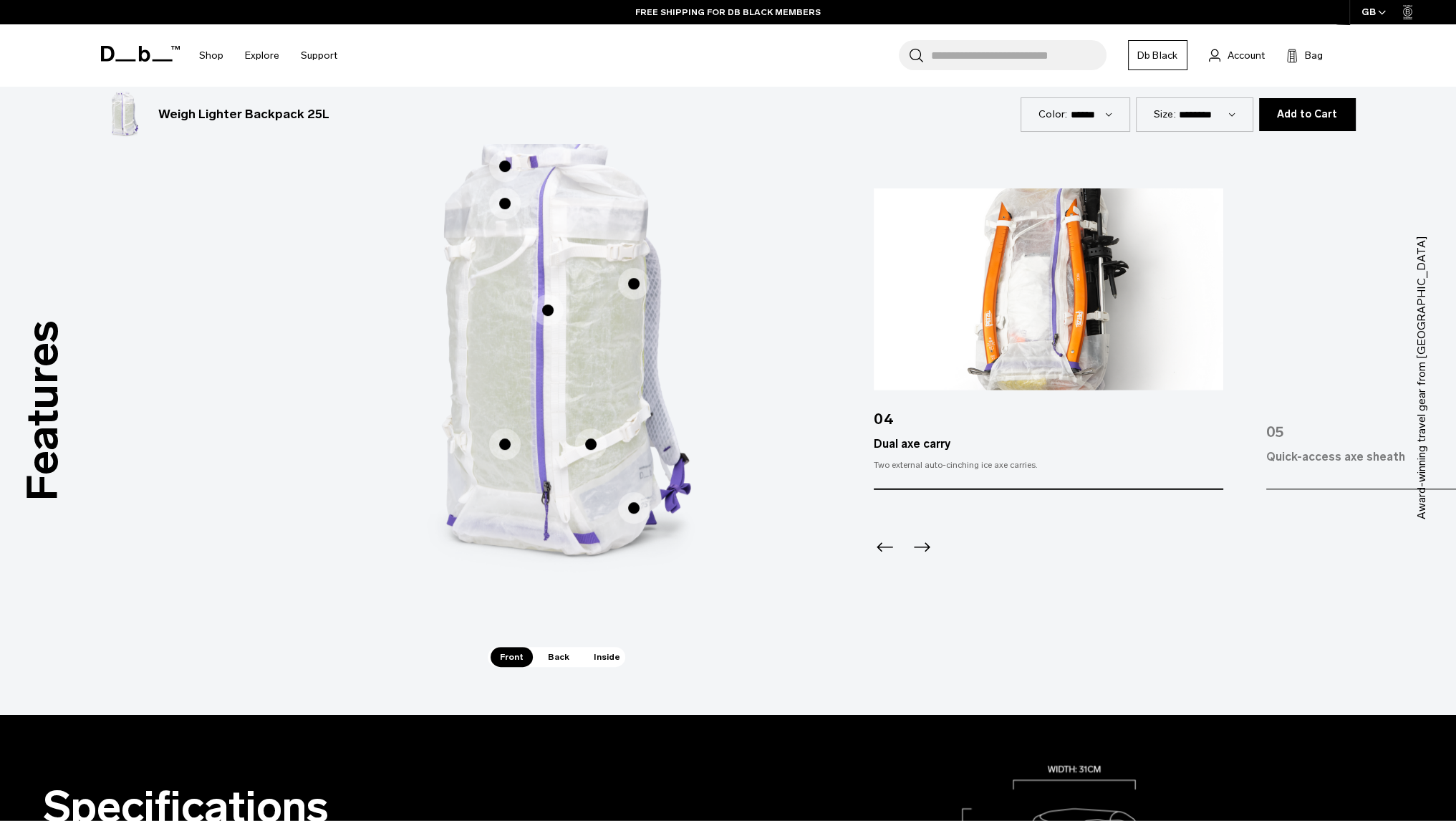
click at [546, 304] on span "1 / 3" at bounding box center [547, 310] width 32 height 32
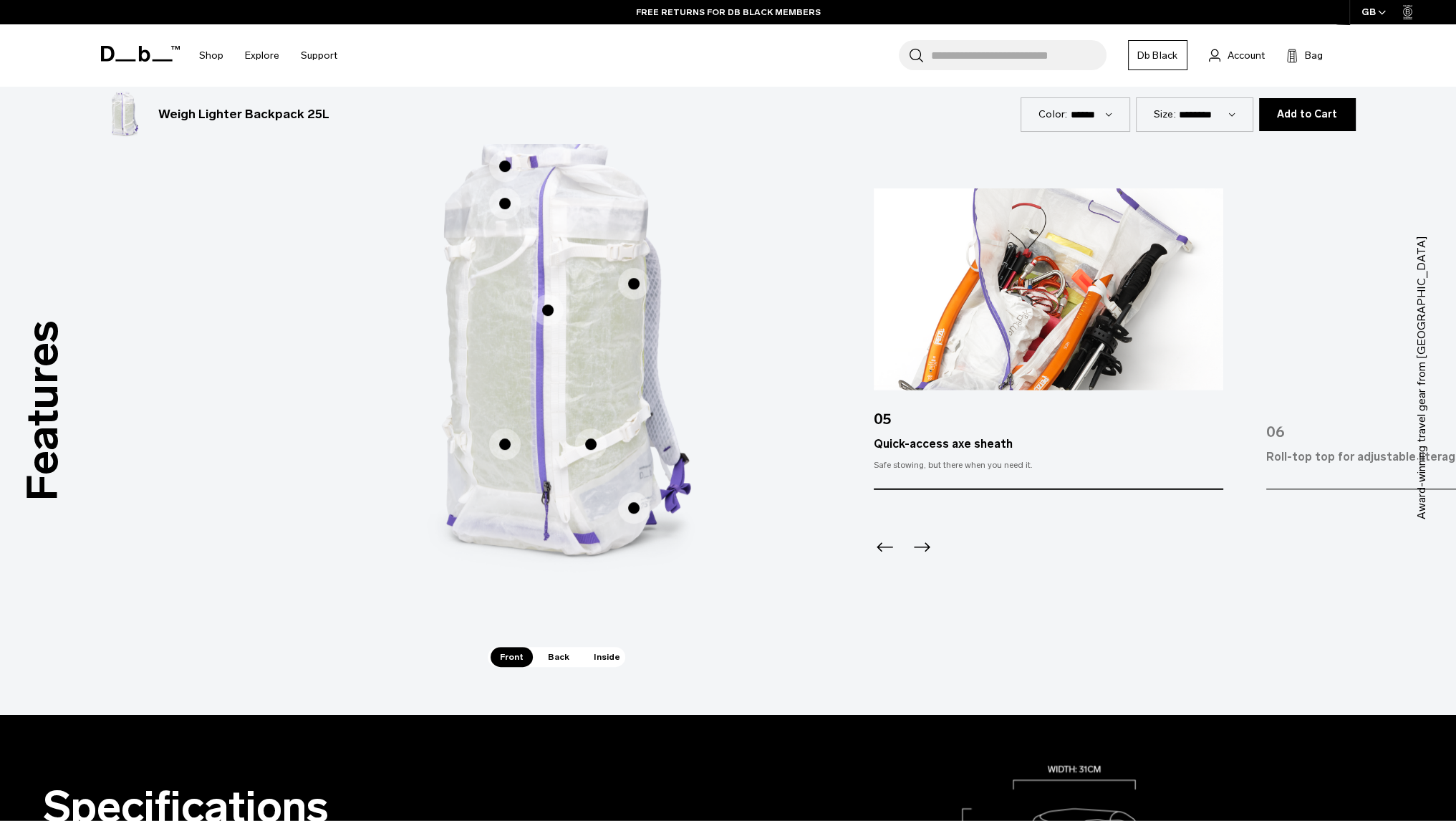
click at [626, 290] on span "1 / 3" at bounding box center [634, 284] width 32 height 32
click at [634, 282] on span "1 / 3" at bounding box center [634, 284] width 32 height 32
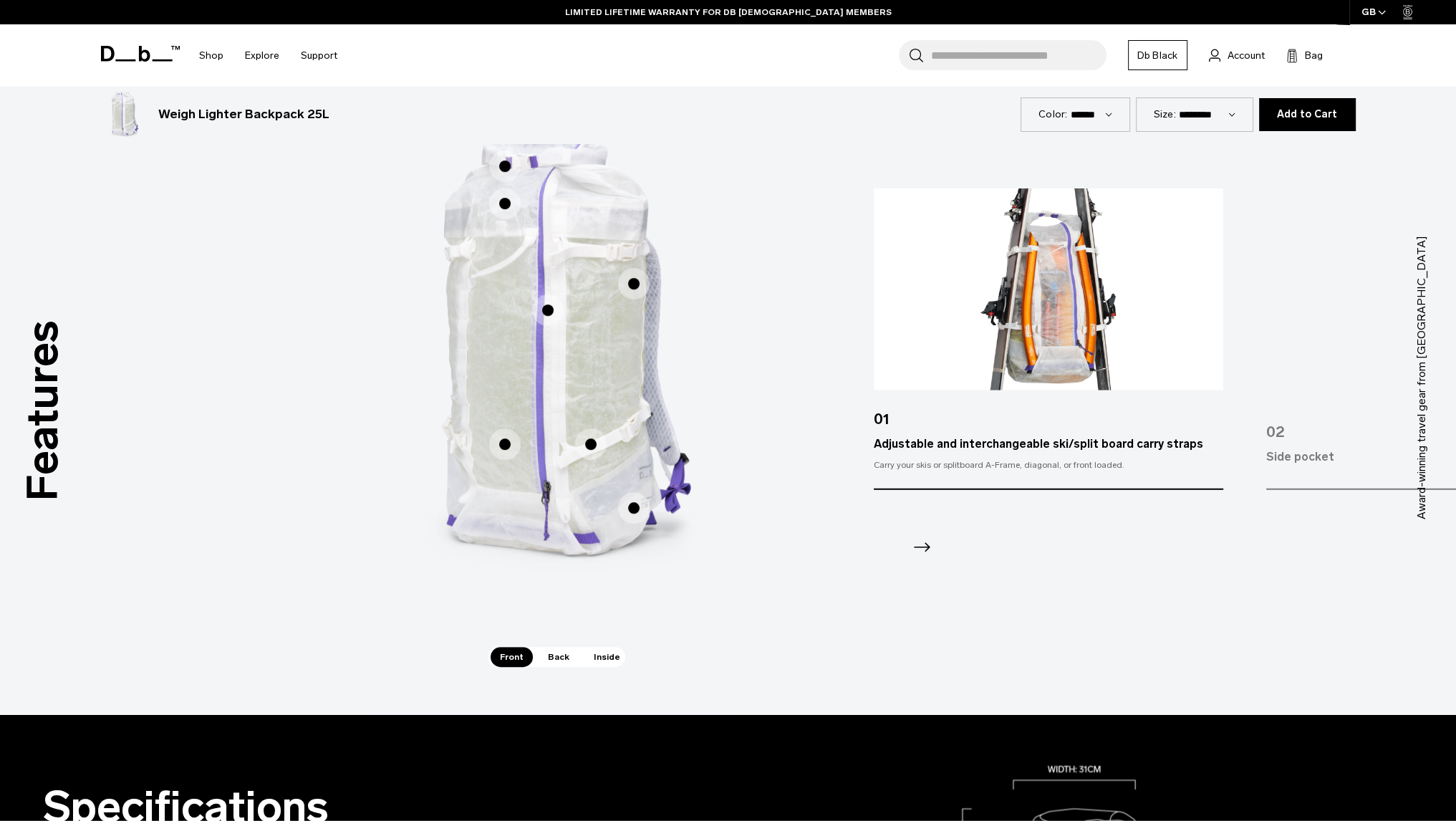
click at [495, 206] on span "1 / 3" at bounding box center [505, 204] width 32 height 32
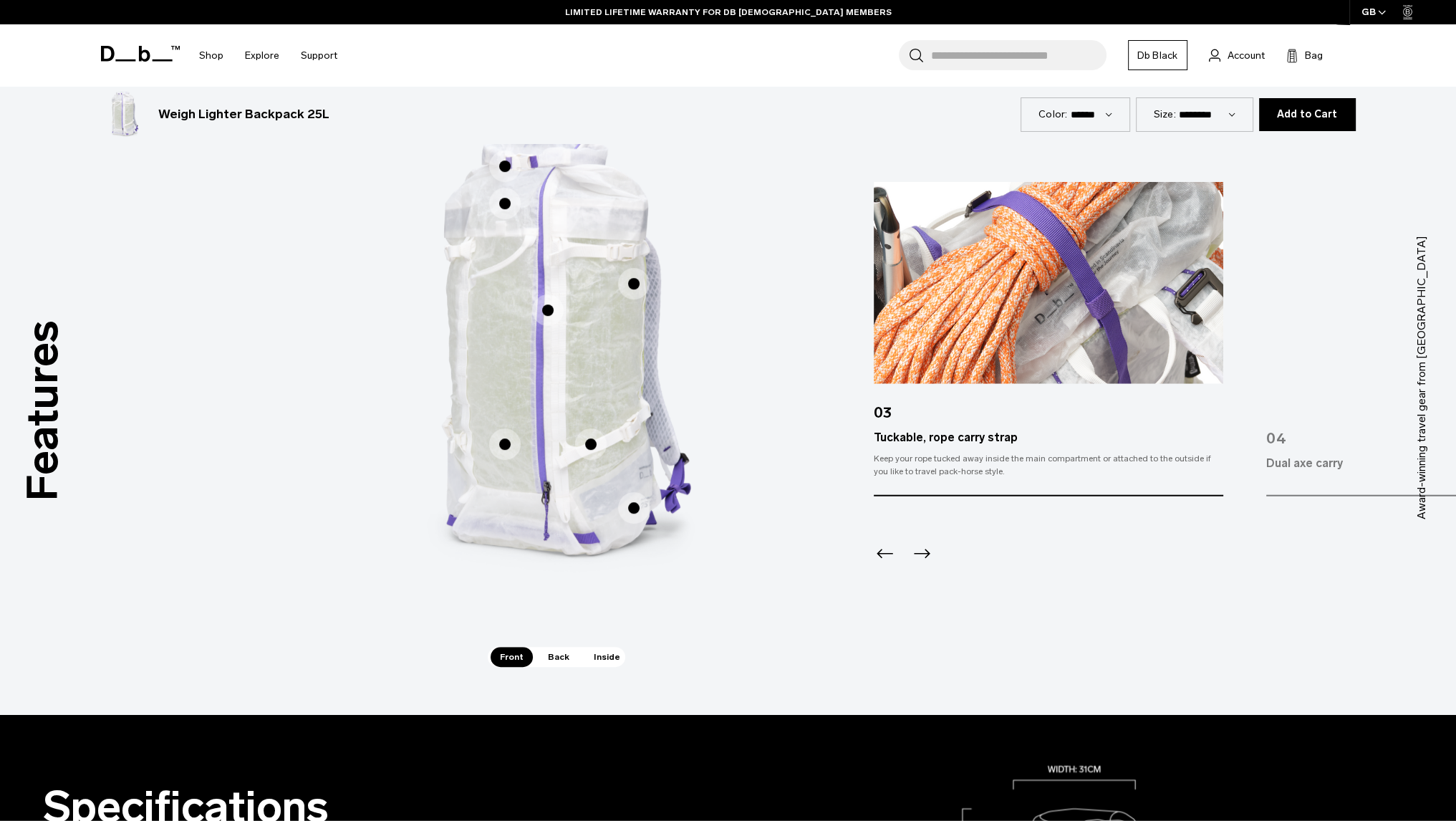
click at [507, 165] on span "1 / 3" at bounding box center [505, 166] width 32 height 32
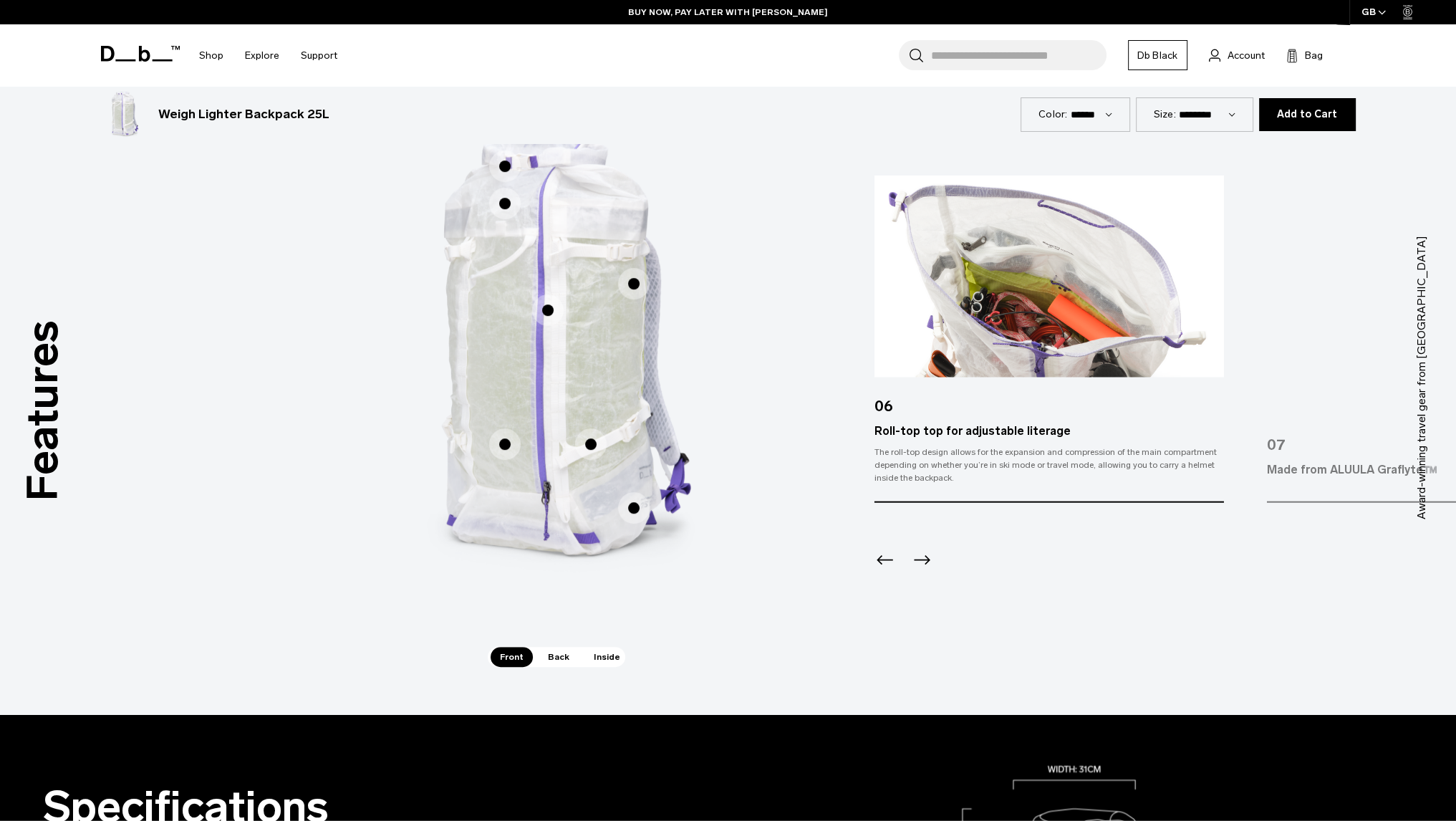
click at [801, 396] on div "Features Tap a hotspot to learn more Award-winning travel gear from [GEOGRAPHIC…" at bounding box center [728, 378] width 1456 height 673
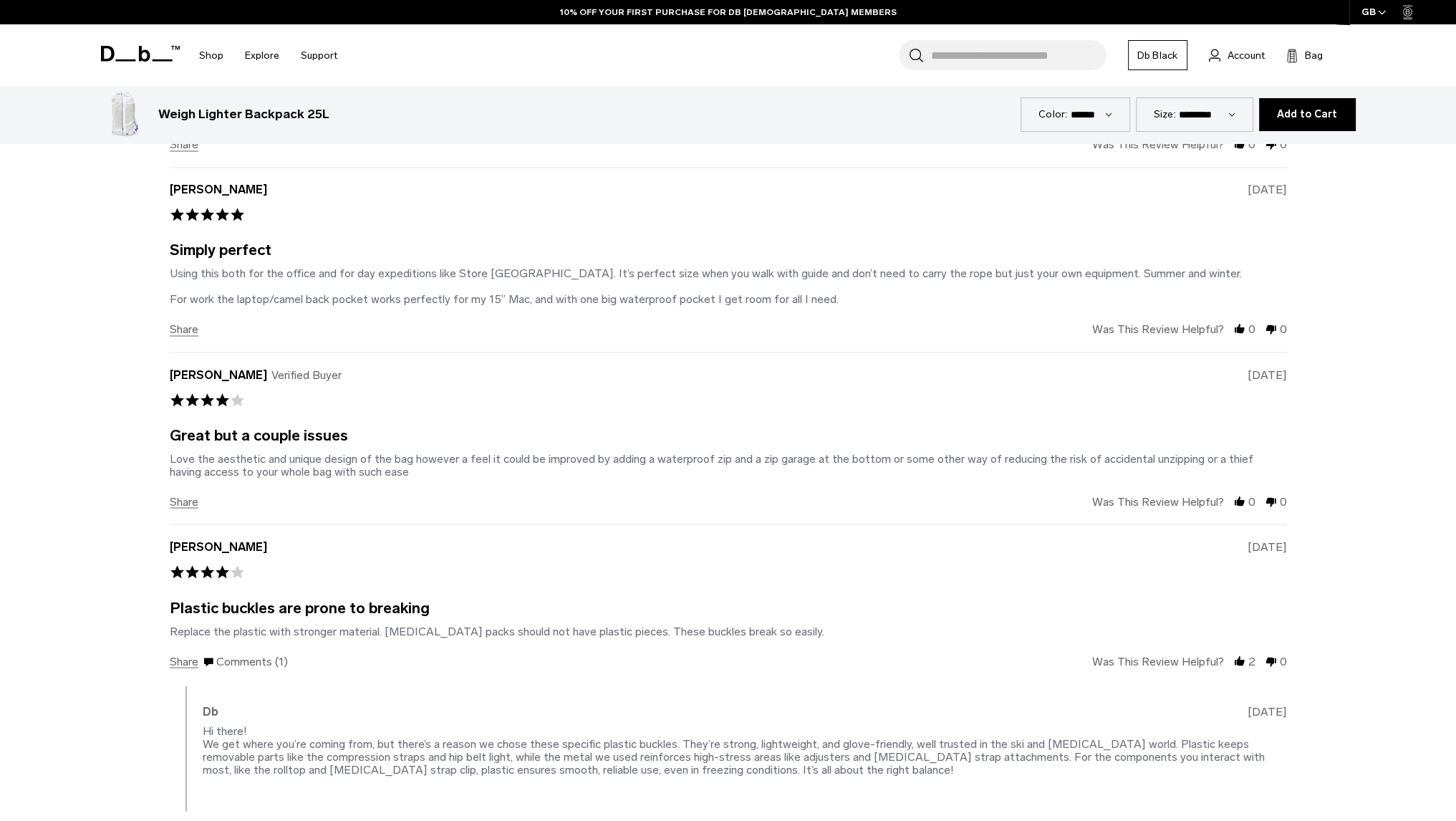
scroll to position [3368, 0]
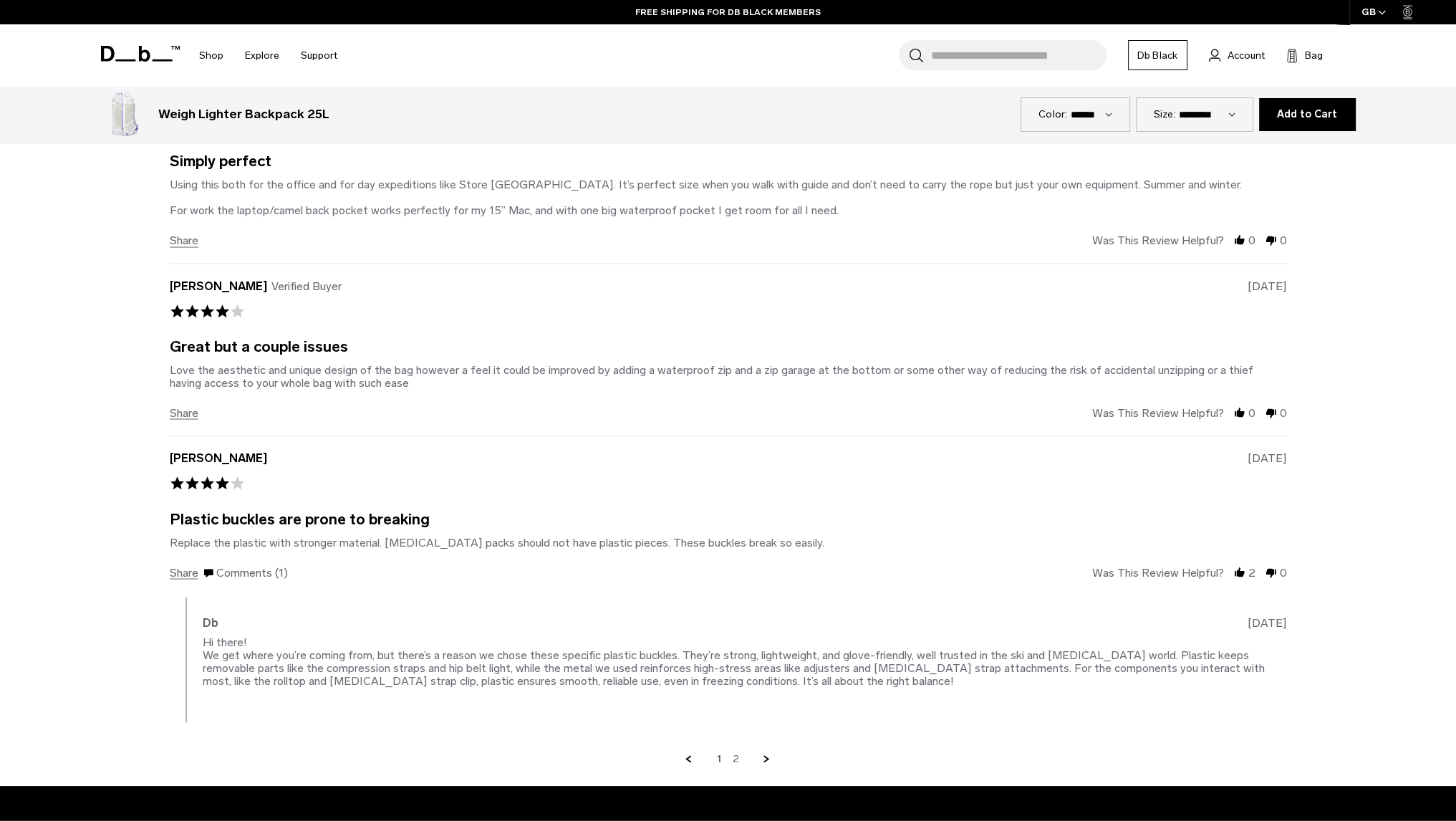
click at [491, 651] on div "Hi there! We get where you’re coming from, but there’s a reason we chose these …" at bounding box center [734, 660] width 1062 height 52
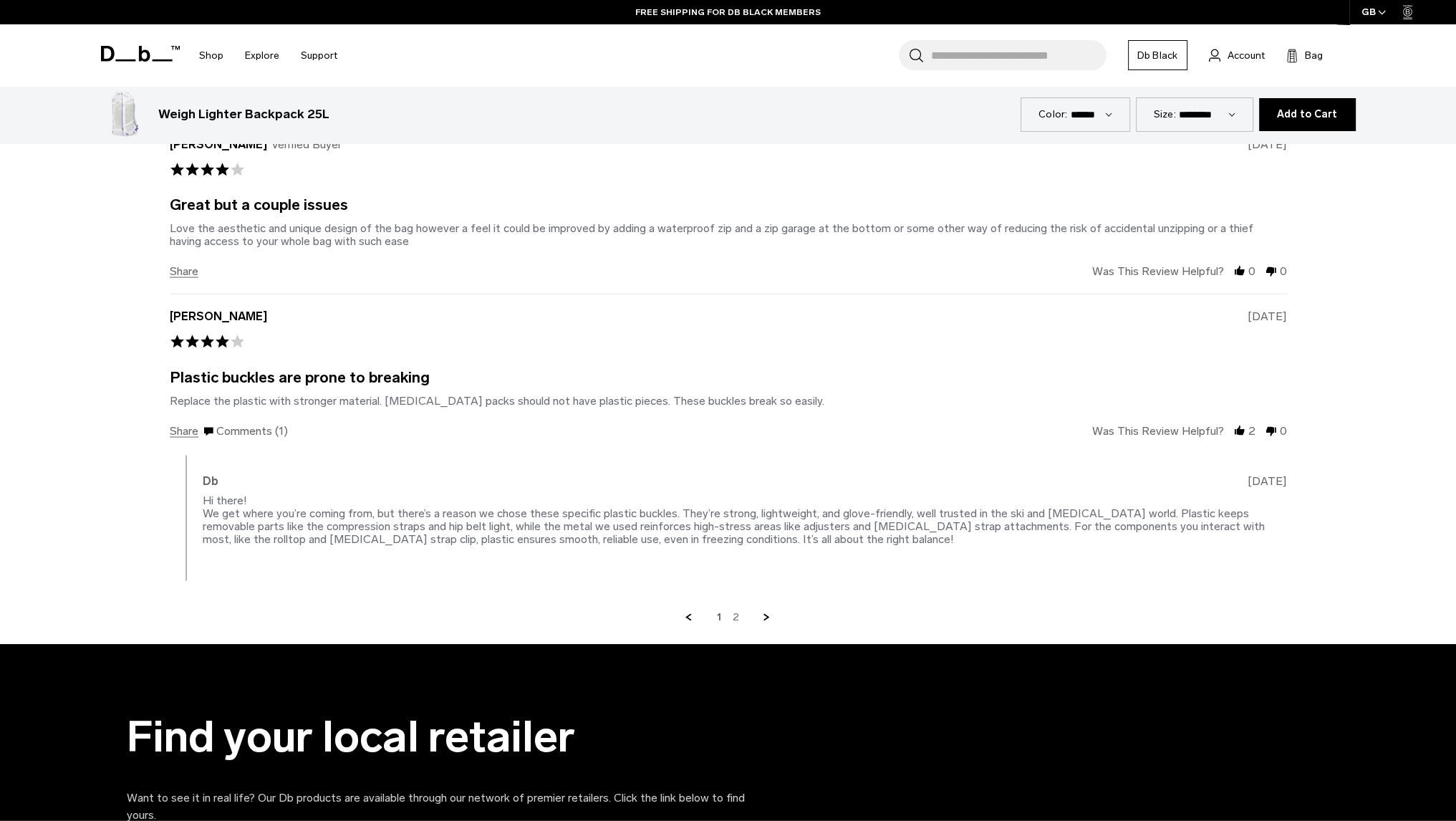
scroll to position [3511, 0]
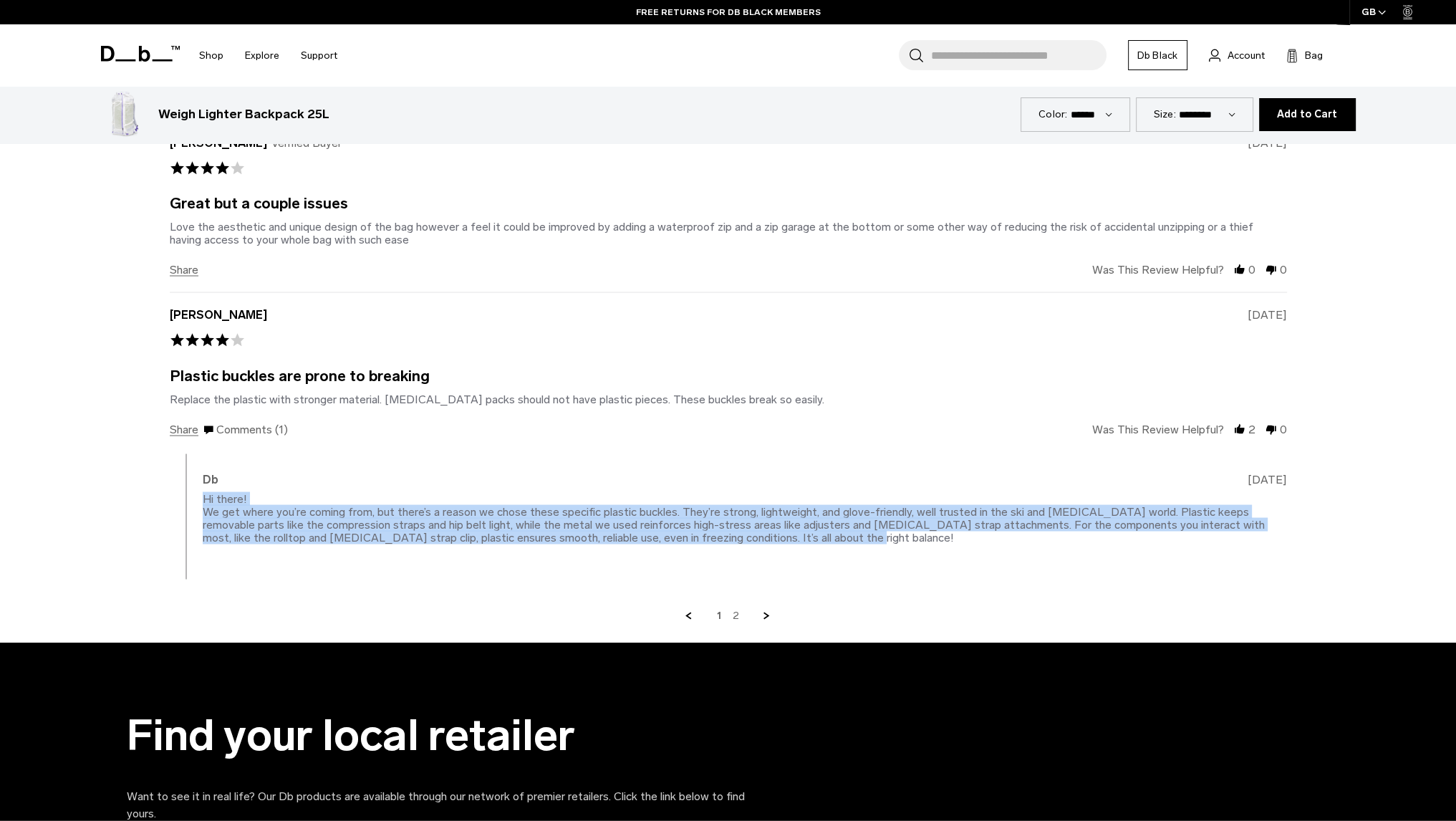
drag, startPoint x: 784, startPoint y: 535, endPoint x: 646, endPoint y: 503, distance: 141.7
click at [648, 499] on div "Hi there! We get where you’re coming from, but there’s a reason we chose these …" at bounding box center [745, 518] width 1085 height 51
click at [639, 517] on div "Hi there! We get where you’re coming from, but there’s a reason we chose these …" at bounding box center [734, 517] width 1062 height 52
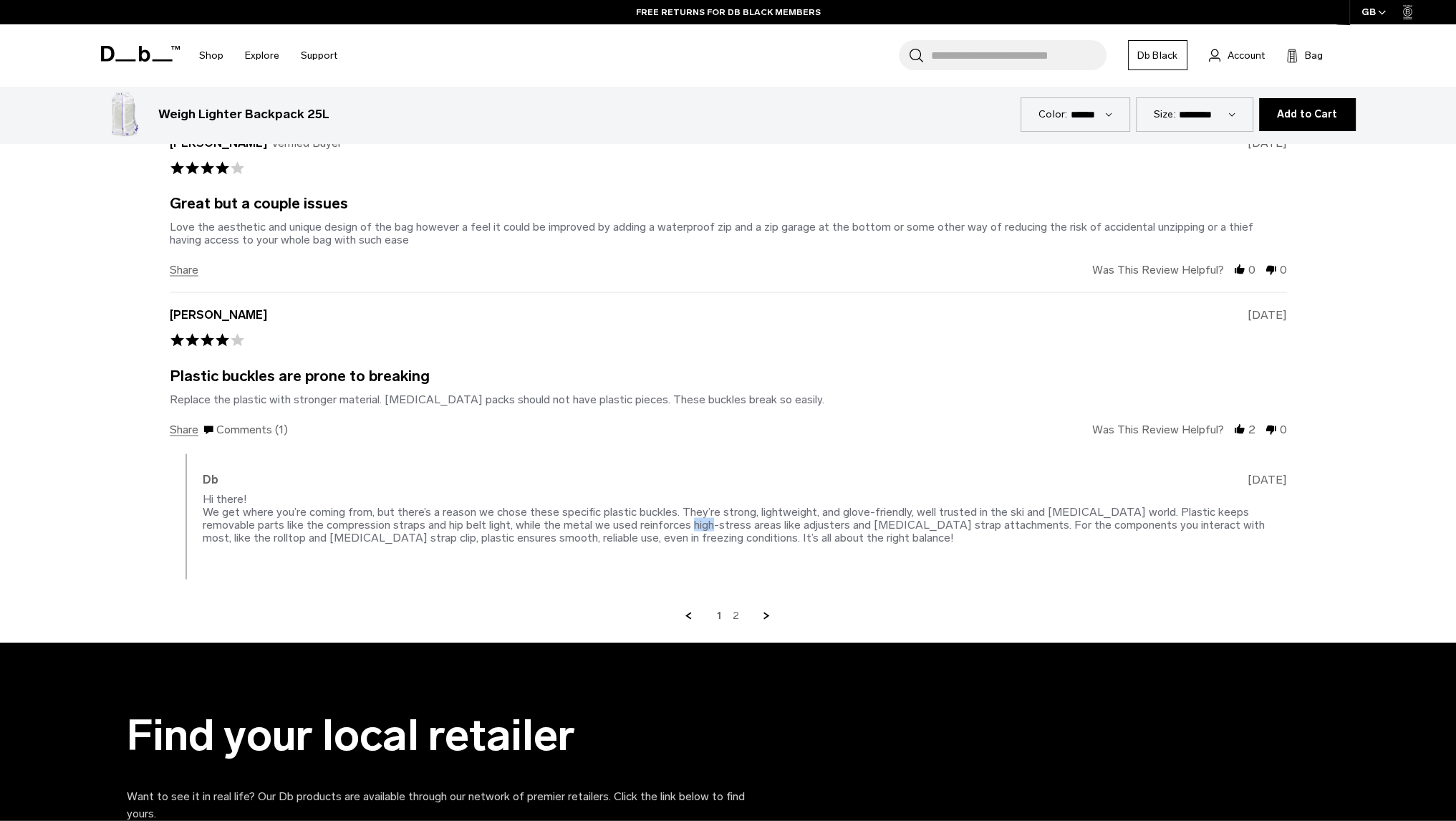
click at [639, 517] on div "Hi there! We get where you’re coming from, but there’s a reason we chose these …" at bounding box center [734, 517] width 1062 height 52
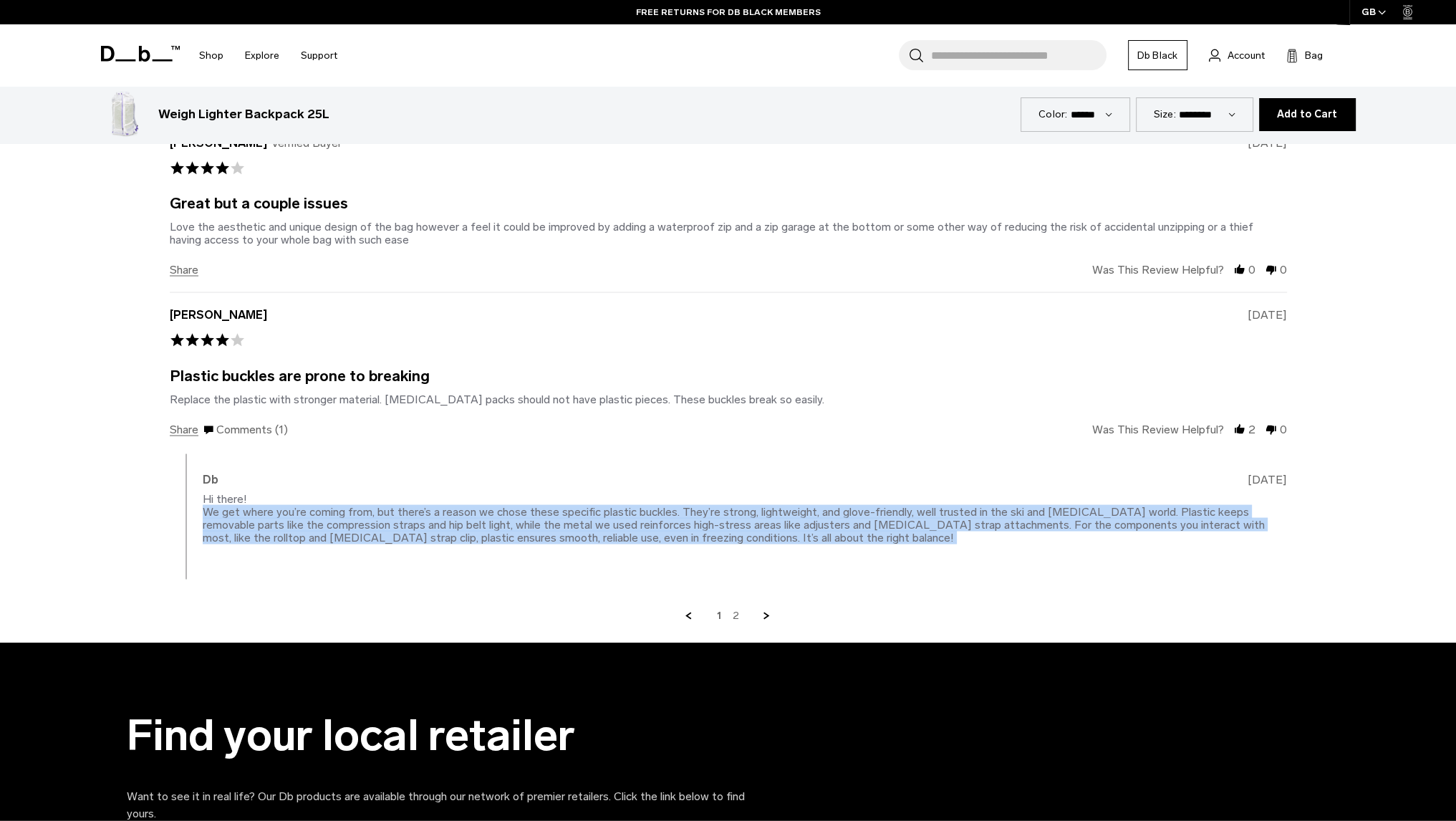
drag, startPoint x: 639, startPoint y: 517, endPoint x: 771, endPoint y: 550, distance: 136.1
click at [639, 517] on div "Hi there! We get where you’re coming from, but there’s a reason we chose these …" at bounding box center [734, 517] width 1062 height 52
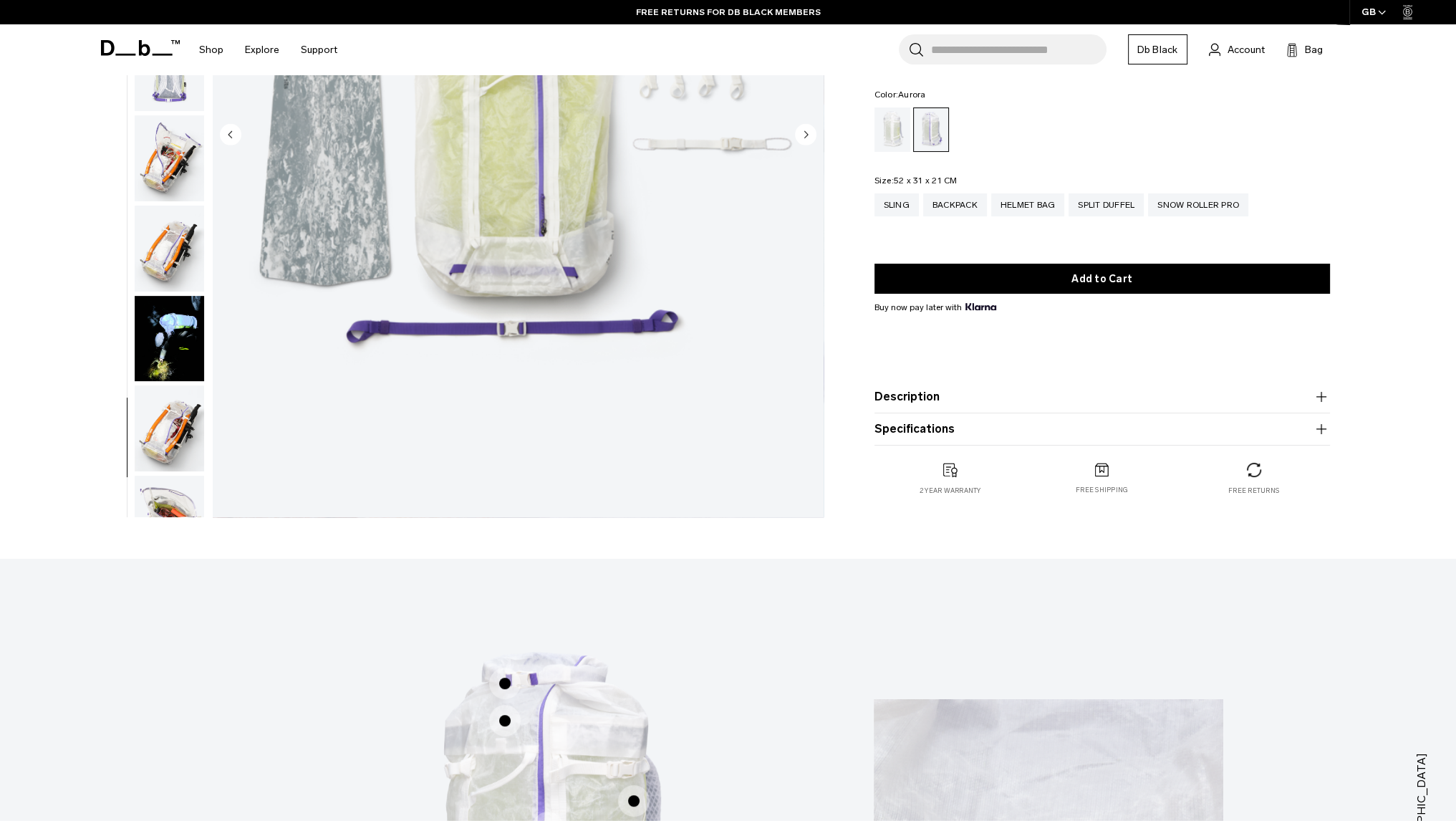
scroll to position [0, 0]
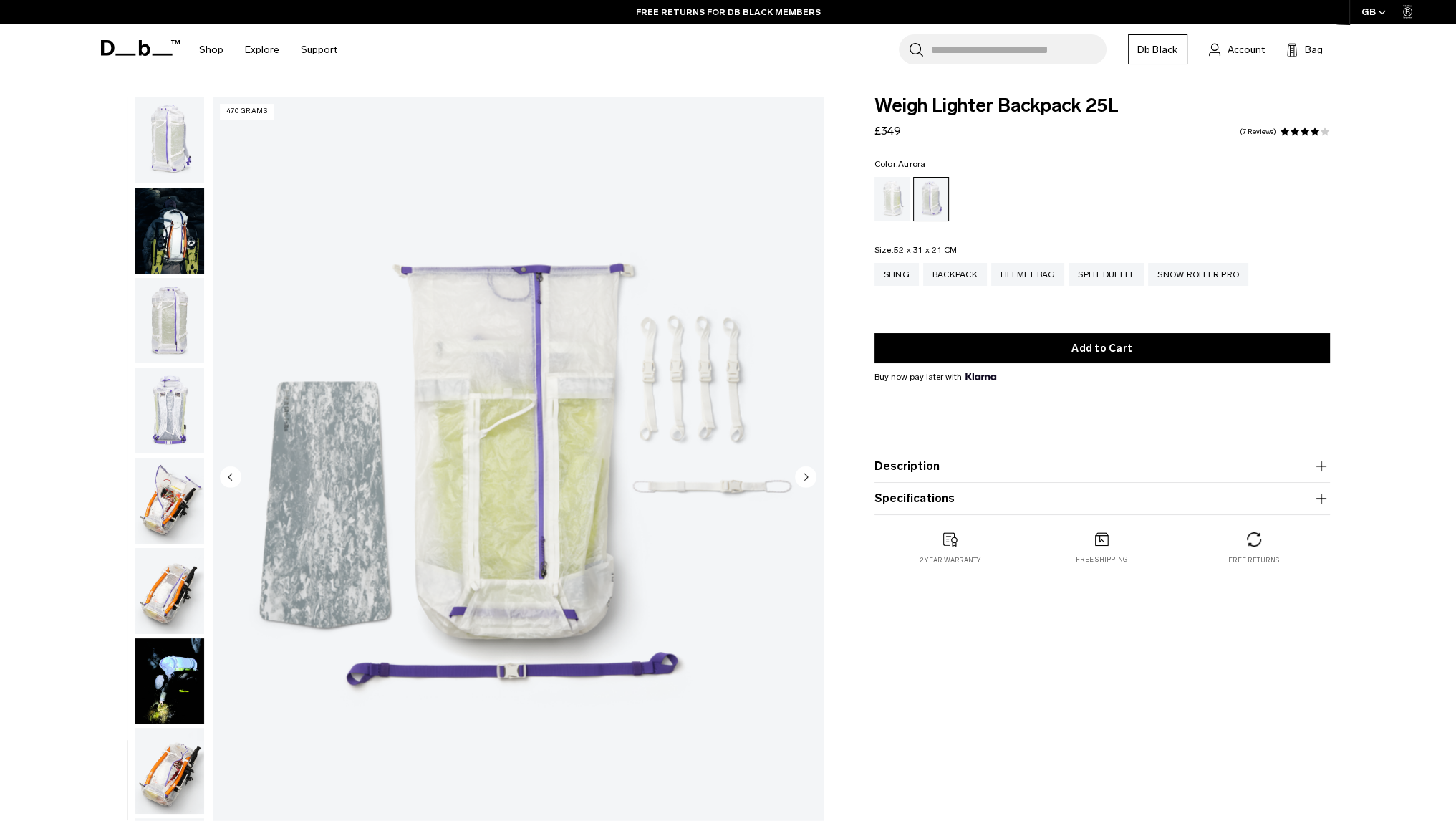
click at [175, 151] on img "button" at bounding box center [169, 140] width 69 height 86
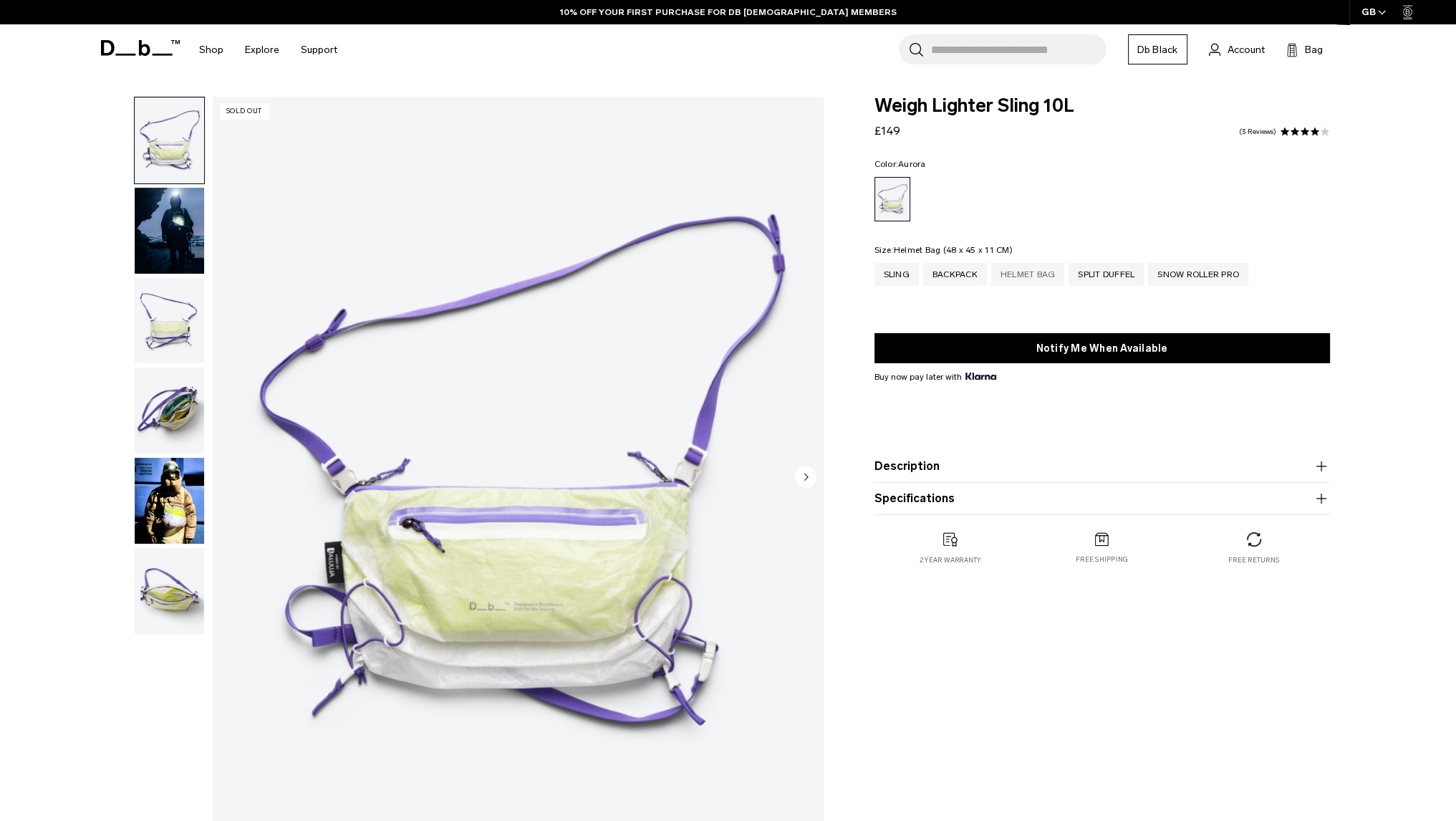
click at [1030, 273] on div "Helmet Bag" at bounding box center [1028, 275] width 74 height 23
